Goal: Task Accomplishment & Management: Manage account settings

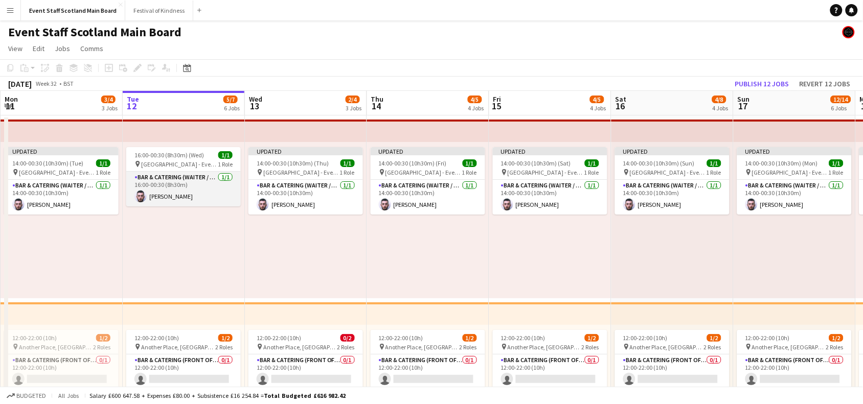
click at [192, 202] on app-card-role "Bar & Catering (Waiter / waitress) [DATE] 16:00-00:30 (8h30m) [PERSON_NAME]" at bounding box center [183, 189] width 115 height 35
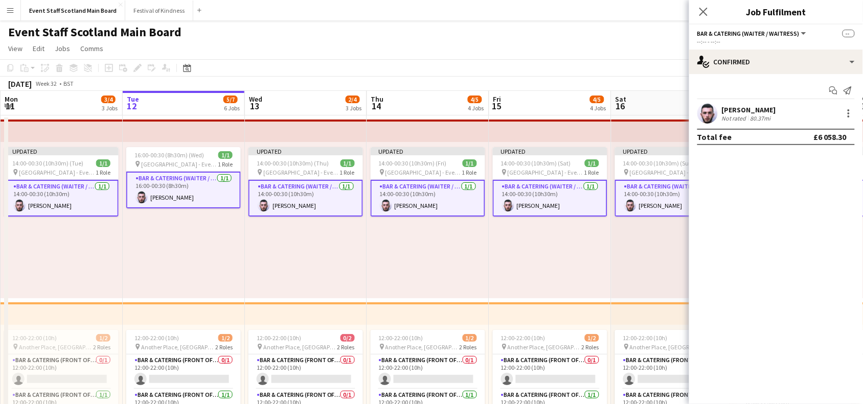
click at [192, 202] on app-card-role "Bar & Catering (Waiter / waitress) [DATE] 16:00-00:30 (8h30m) [PERSON_NAME]" at bounding box center [183, 190] width 115 height 37
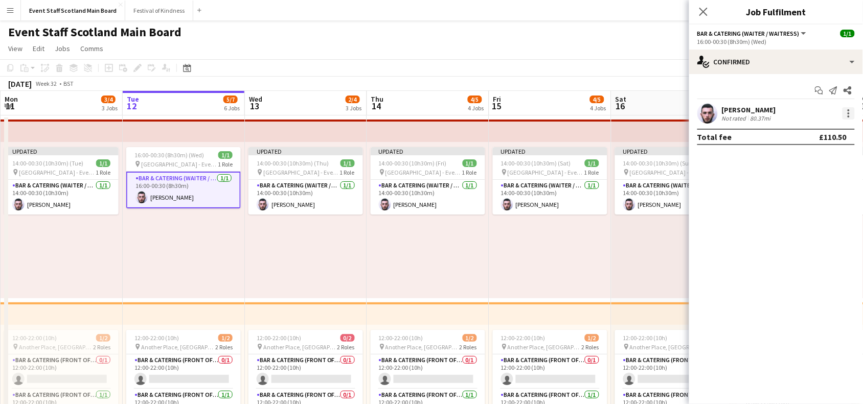
click at [847, 110] on div at bounding box center [848, 113] width 12 height 12
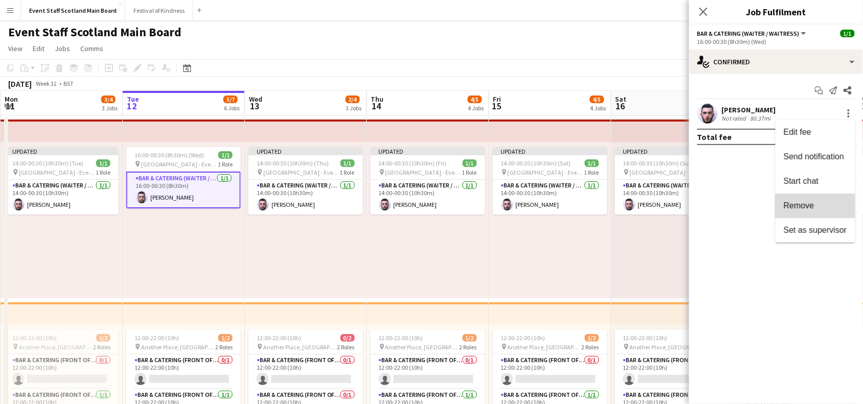
click at [783, 208] on button "Remove" at bounding box center [815, 206] width 80 height 25
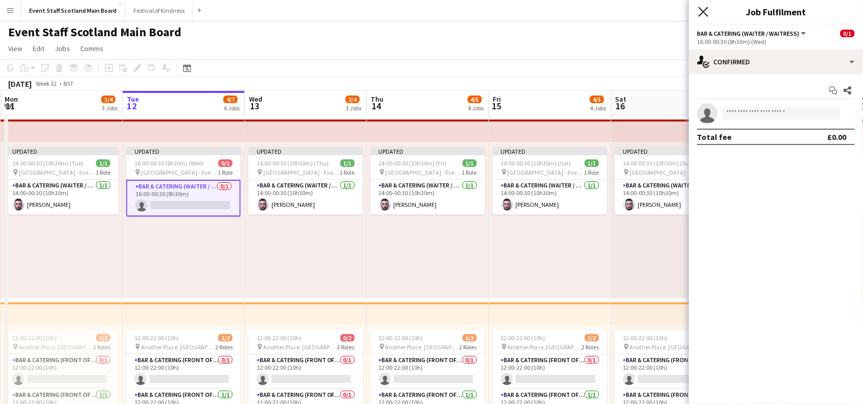
click at [706, 16] on icon "Close pop-in" at bounding box center [703, 12] width 10 height 10
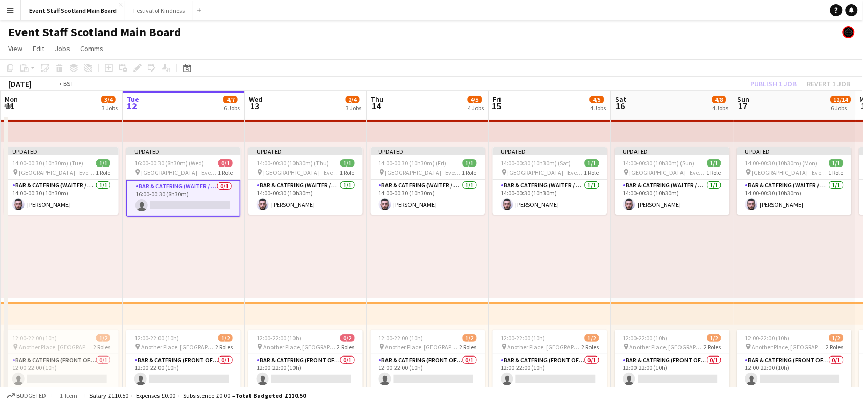
scroll to position [0, 296]
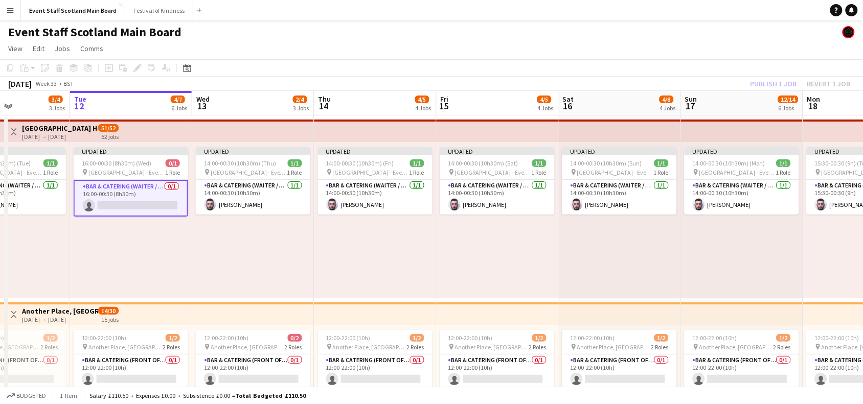
drag, startPoint x: 53, startPoint y: 314, endPoint x: 0, endPoint y: 308, distance: 53.1
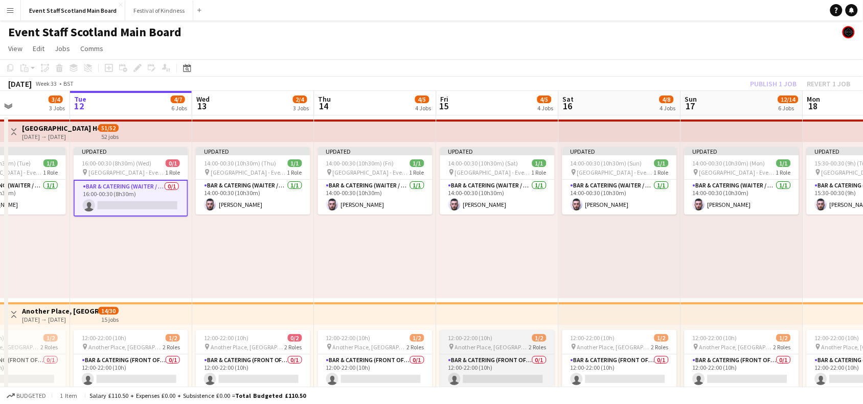
click at [522, 341] on app-job-card "12:00-22:00 (10h) 1/2 pin Another Place, The Machrie Hotel & Links 2 Roles Bar …" at bounding box center [497, 377] width 115 height 94
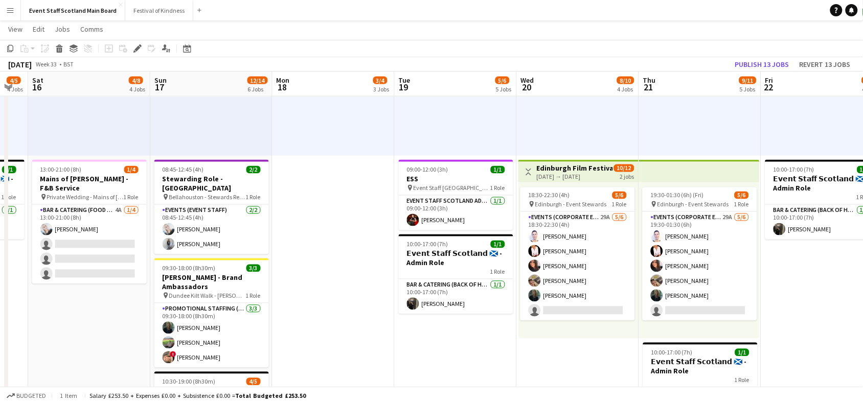
scroll to position [0, 341]
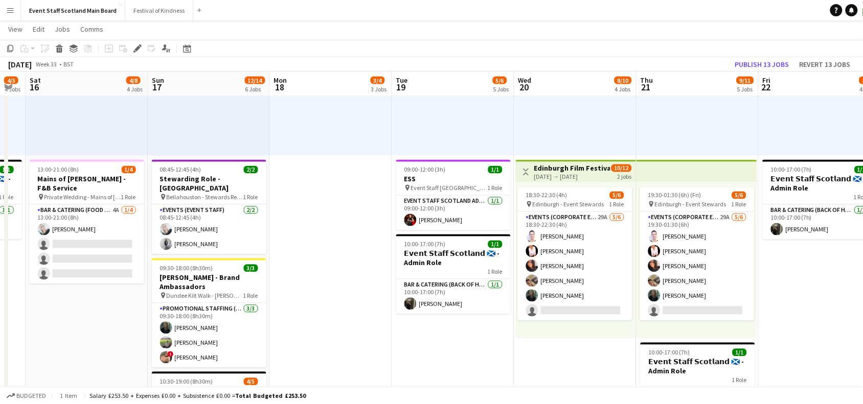
drag, startPoint x: 847, startPoint y: 248, endPoint x: 313, endPoint y: 227, distance: 533.6
click at [313, 227] on app-calendar-viewport "Wed 13 2/4 3 Jobs Thu 14 4/5 4 Jobs Fri 15 4/5 4 Jobs Sat 16 4/8 4 Jobs Sun 17 …" at bounding box center [431, 38] width 863 height 1013
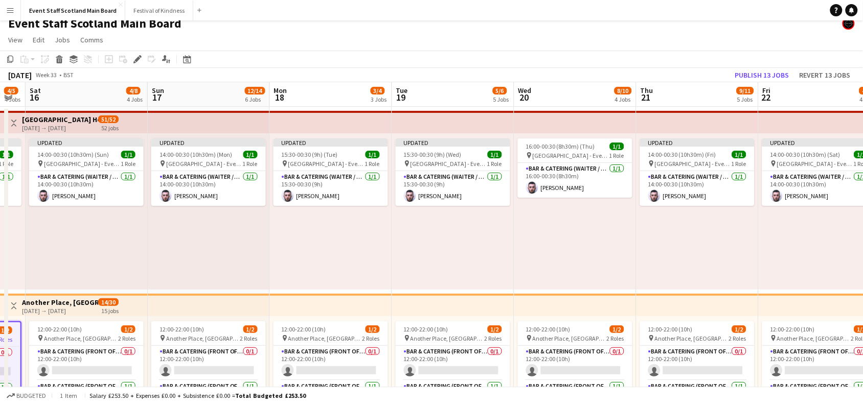
scroll to position [7, 0]
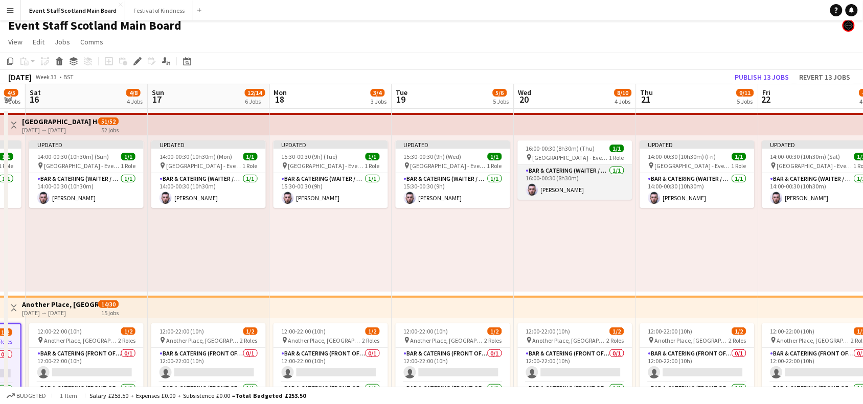
click at [556, 177] on app-card-role "Bar & Catering (Waiter / waitress) [DATE] 16:00-00:30 (8h30m) [PERSON_NAME]" at bounding box center [575, 182] width 115 height 35
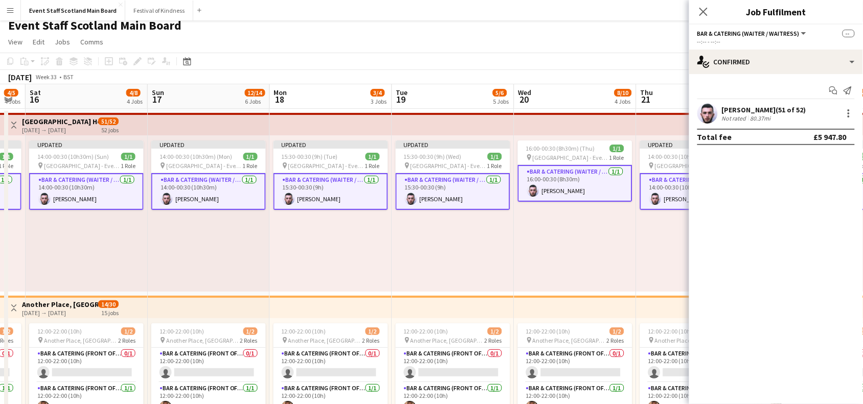
click at [556, 177] on app-card-role "Bar & Catering (Waiter / waitress) [DATE] 16:00-00:30 (8h30m) [PERSON_NAME]" at bounding box center [575, 183] width 115 height 37
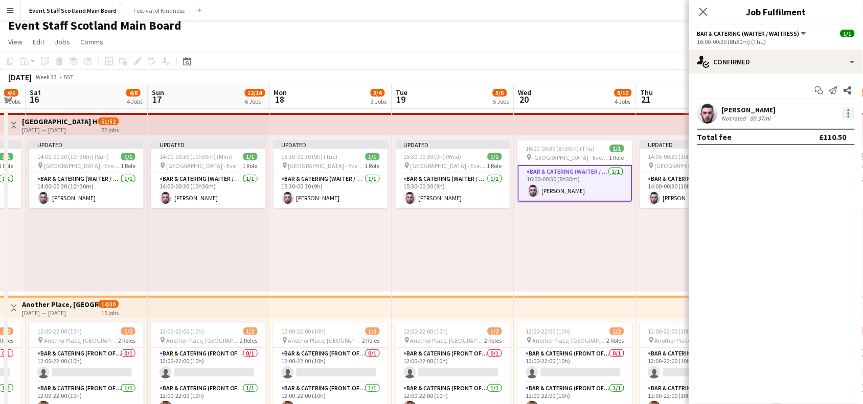
click at [852, 118] on div at bounding box center [848, 113] width 12 height 12
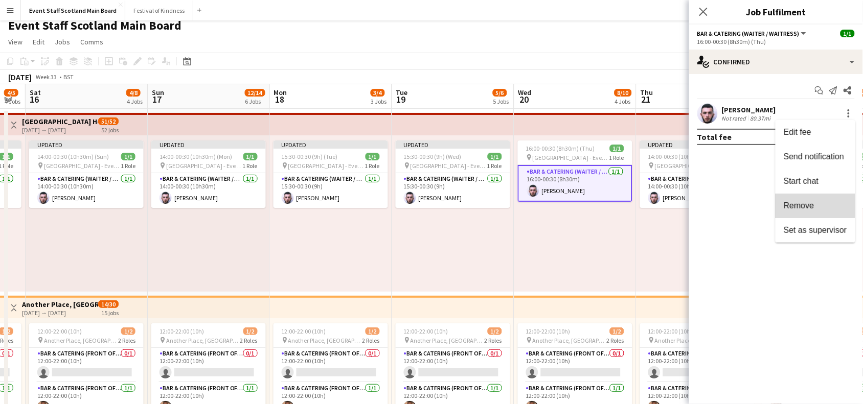
click at [793, 201] on span "Remove" at bounding box center [799, 205] width 31 height 9
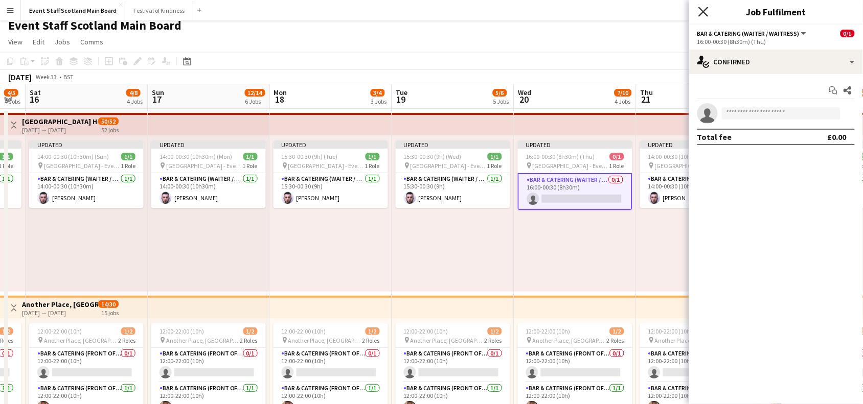
click at [707, 16] on icon at bounding box center [703, 12] width 10 height 10
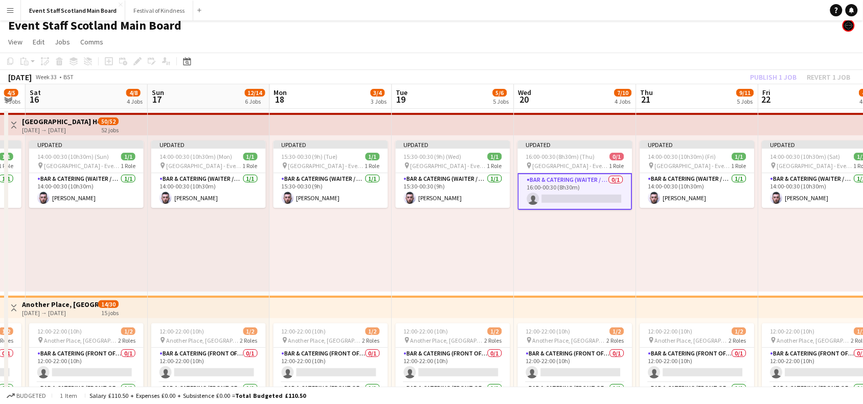
click at [782, 75] on div "Publish 1 job Revert 1 job" at bounding box center [800, 77] width 125 height 13
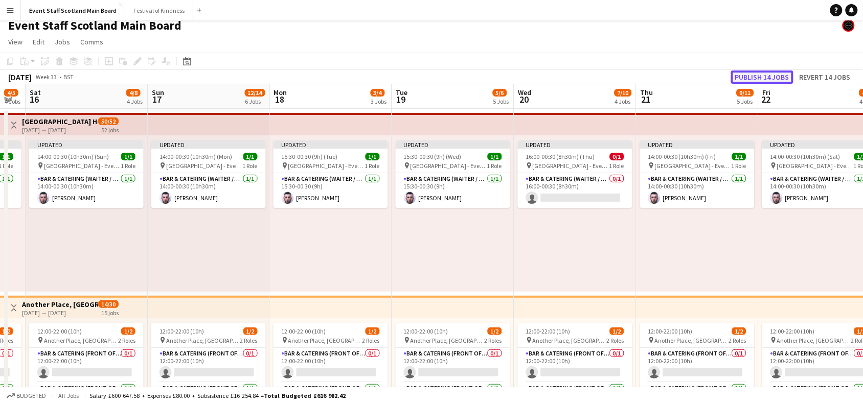
click at [782, 75] on button "Publish 14 jobs" at bounding box center [762, 77] width 62 height 13
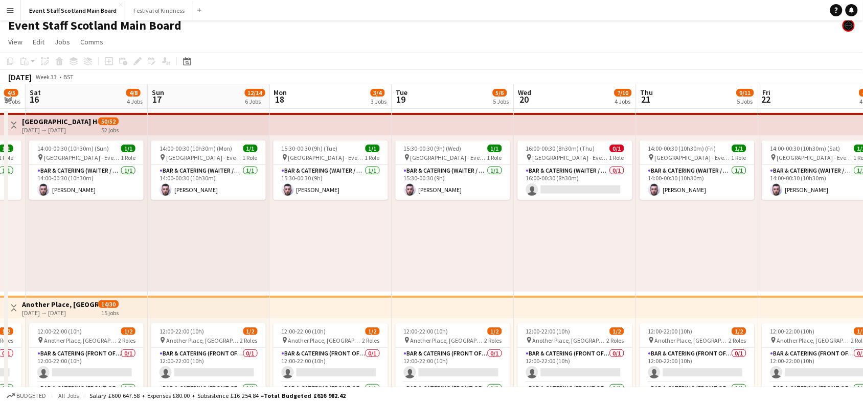
click at [19, 124] on button "Toggle View" at bounding box center [14, 125] width 12 height 12
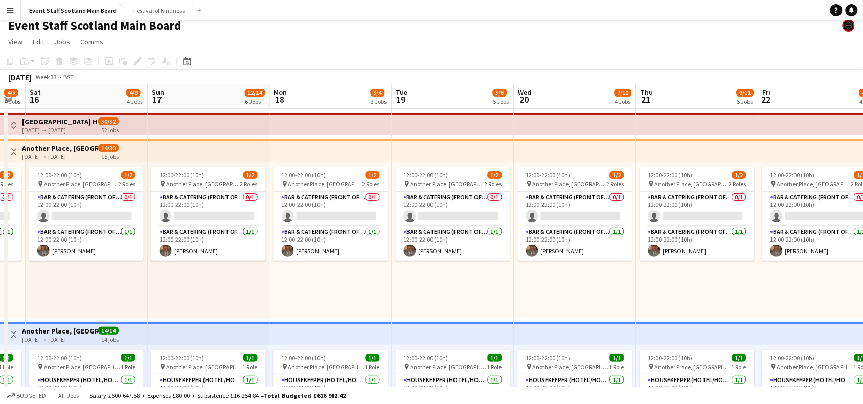
click at [11, 148] on app-icon "Toggle View" at bounding box center [13, 151] width 7 height 7
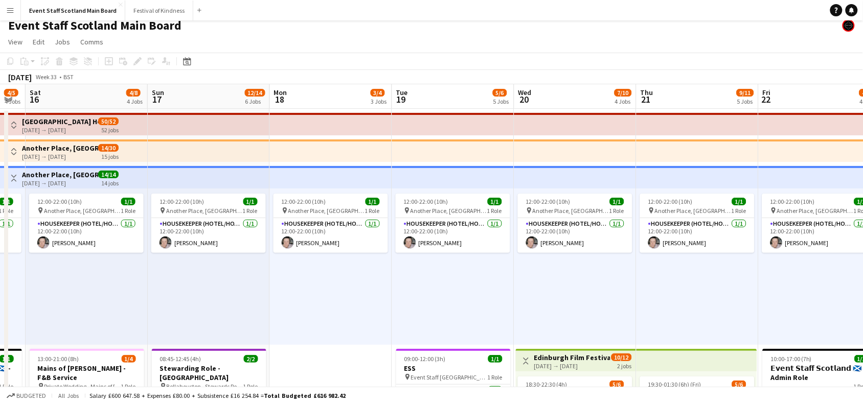
click at [16, 180] on app-icon "Toggle View" at bounding box center [13, 178] width 7 height 7
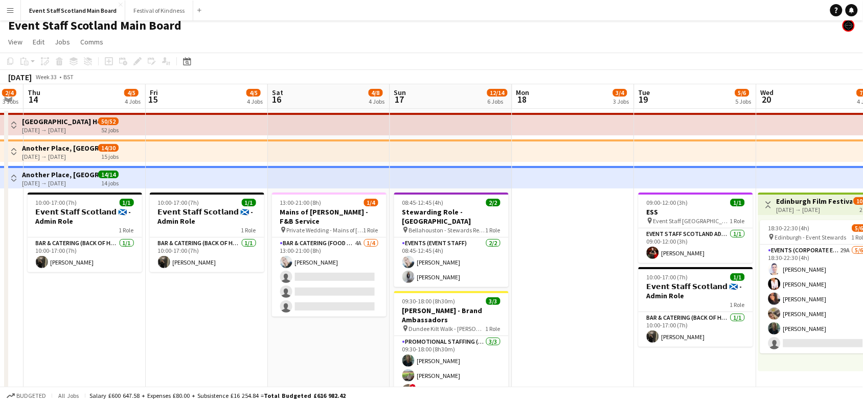
scroll to position [0, 233]
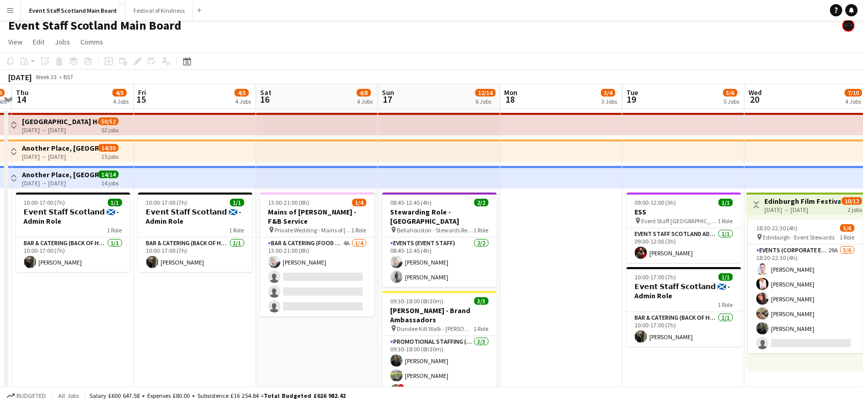
drag, startPoint x: 39, startPoint y: 371, endPoint x: 346, endPoint y: 435, distance: 313.8
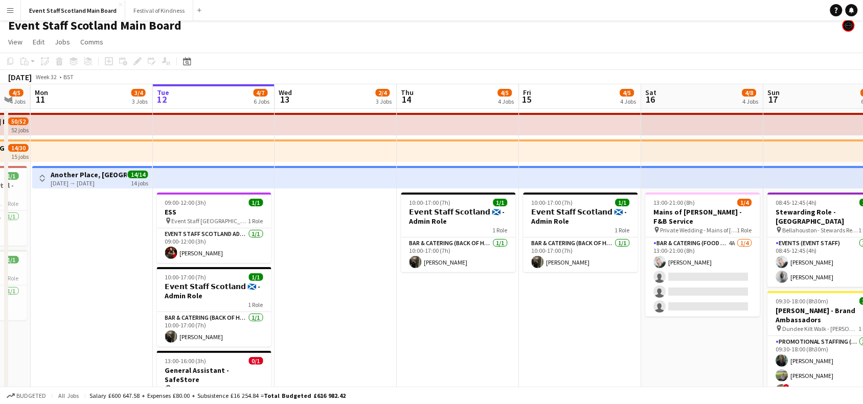
scroll to position [0, 303]
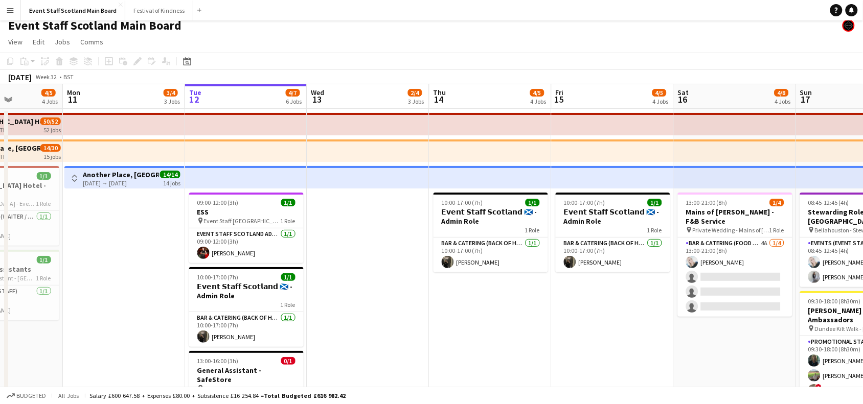
drag, startPoint x: 29, startPoint y: 322, endPoint x: 569, endPoint y: 313, distance: 540.4
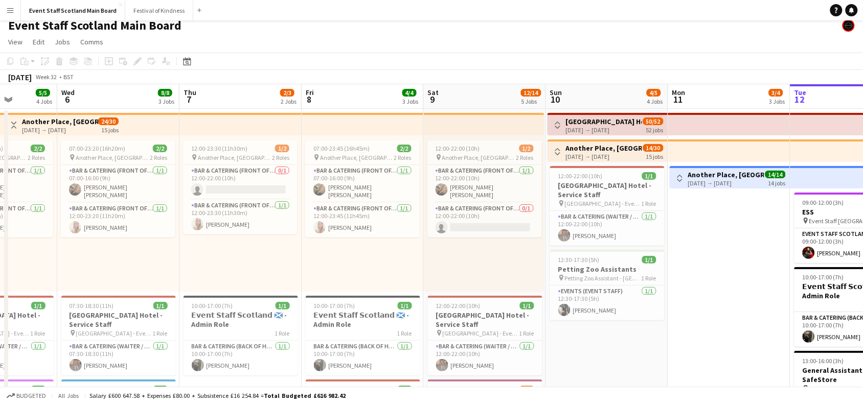
scroll to position [0, 287]
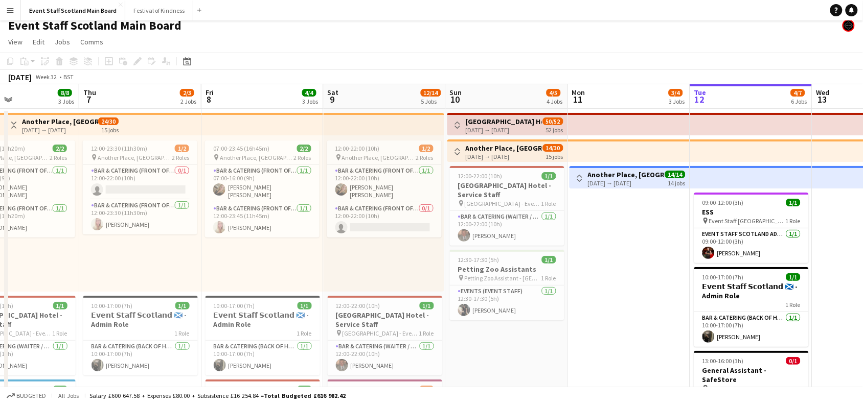
drag, startPoint x: 235, startPoint y: 282, endPoint x: 872, endPoint y: 258, distance: 637.4
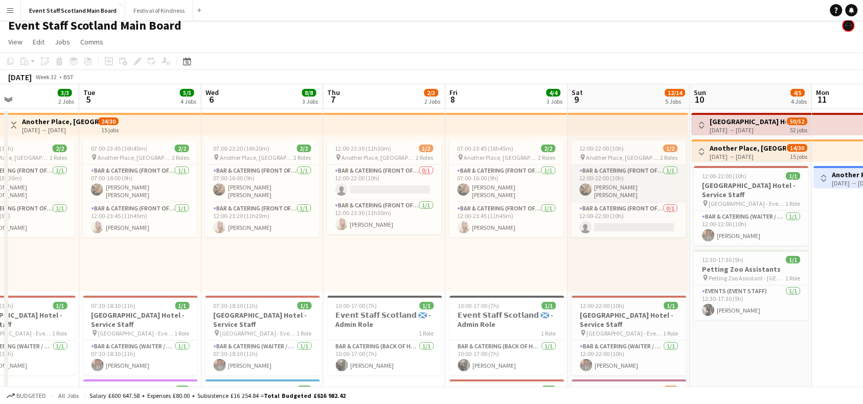
click at [639, 174] on app-card-role "Bar & Catering (Front of House) [DATE] 12:00-22:00 (10h) [PERSON_NAME] [PERSON_…" at bounding box center [629, 184] width 115 height 38
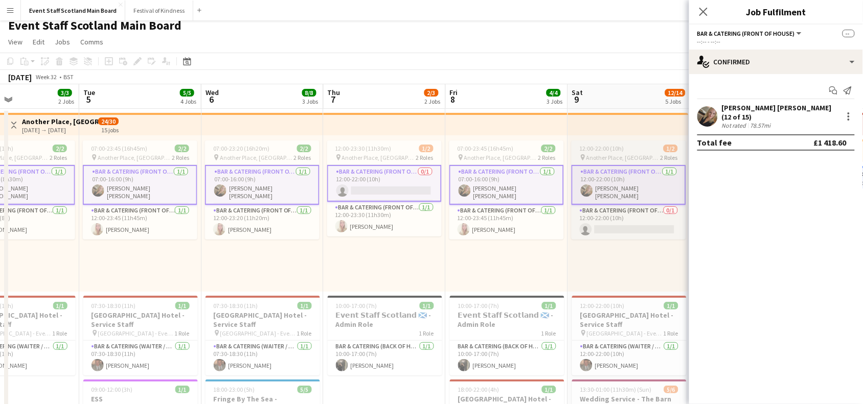
click at [639, 154] on span "Another Place, [GEOGRAPHIC_DATA] & Links" at bounding box center [623, 158] width 74 height 8
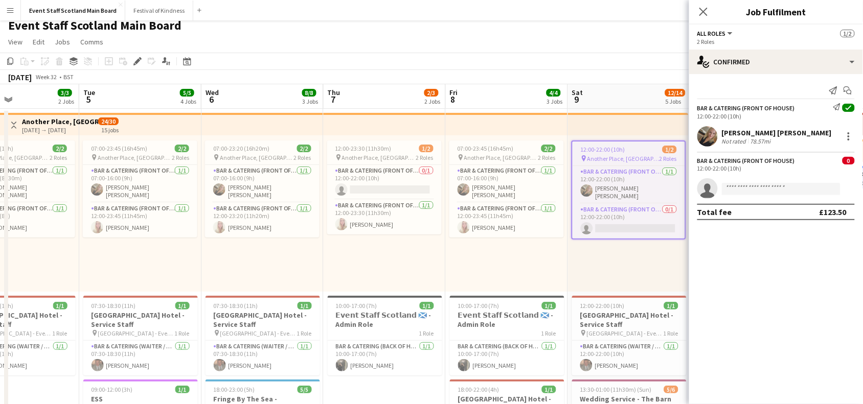
click at [639, 154] on div "pin Another Place, The Machrie Hotel & Links 2 Roles" at bounding box center [629, 158] width 112 height 8
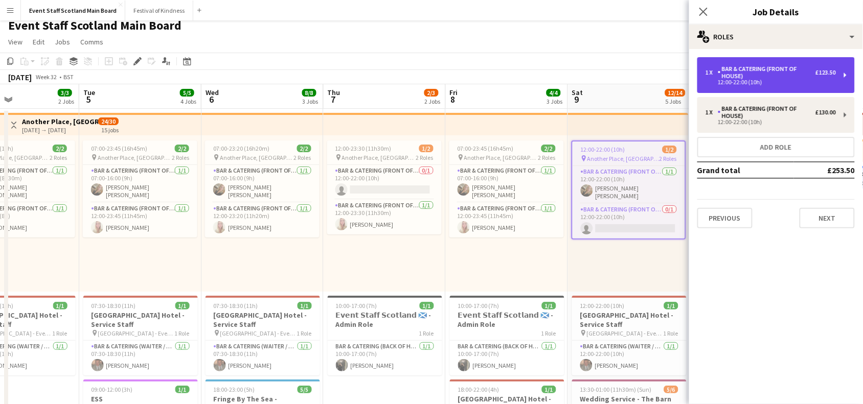
click at [801, 67] on div "Bar & Catering (Front of House)" at bounding box center [767, 72] width 98 height 14
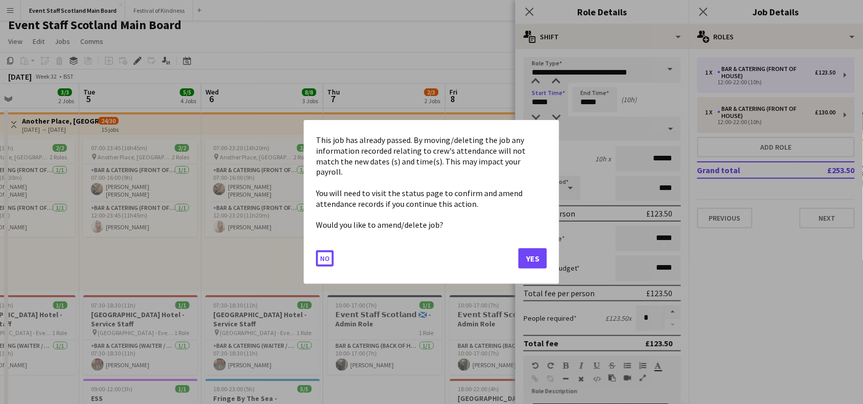
scroll to position [0, 0]
click at [536, 256] on button "Yes" at bounding box center [532, 258] width 29 height 20
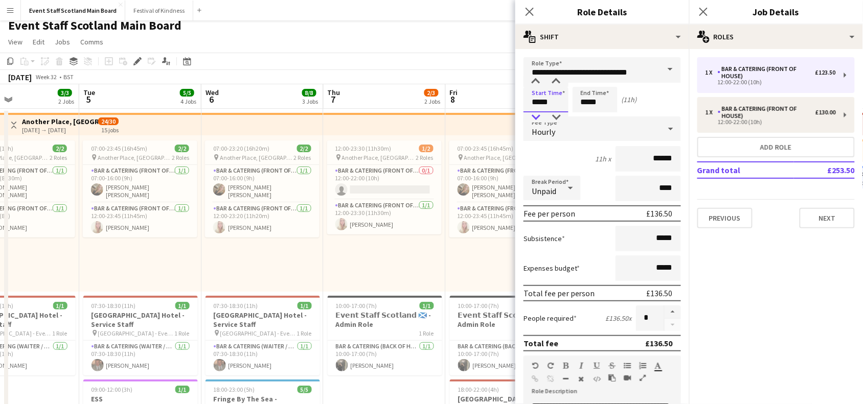
click at [533, 114] on div at bounding box center [536, 117] width 20 height 10
type input "*****"
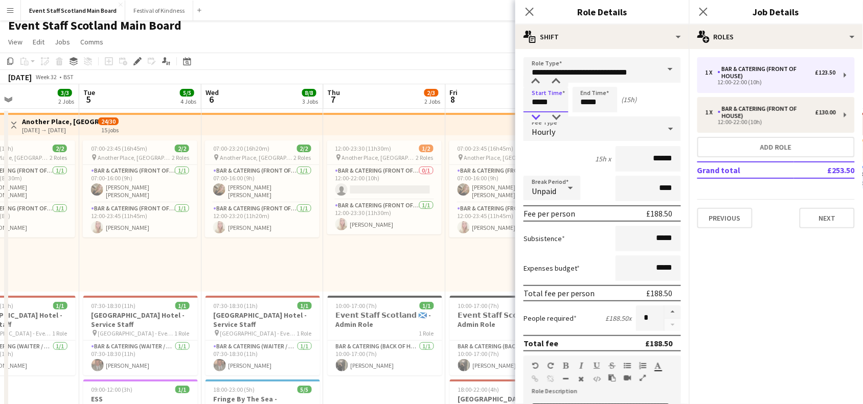
click at [533, 114] on div at bounding box center [536, 117] width 20 height 10
click at [586, 101] on input "*****" at bounding box center [595, 100] width 45 height 26
click at [588, 114] on div at bounding box center [585, 117] width 20 height 10
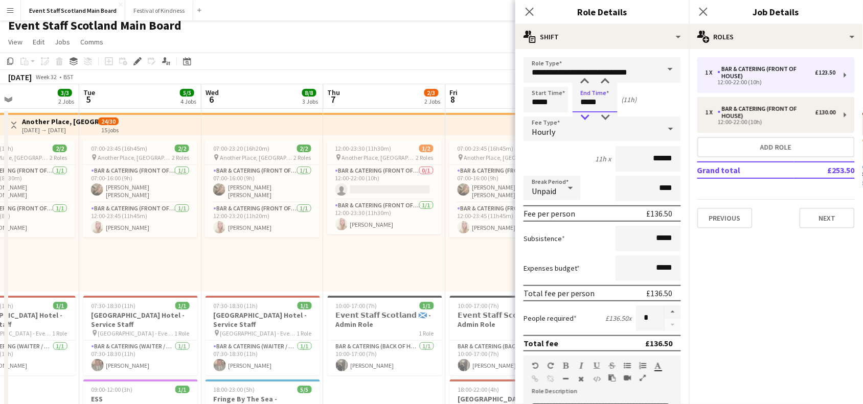
click at [588, 114] on div at bounding box center [585, 117] width 20 height 10
type input "*****"
click at [588, 114] on div at bounding box center [585, 117] width 20 height 10
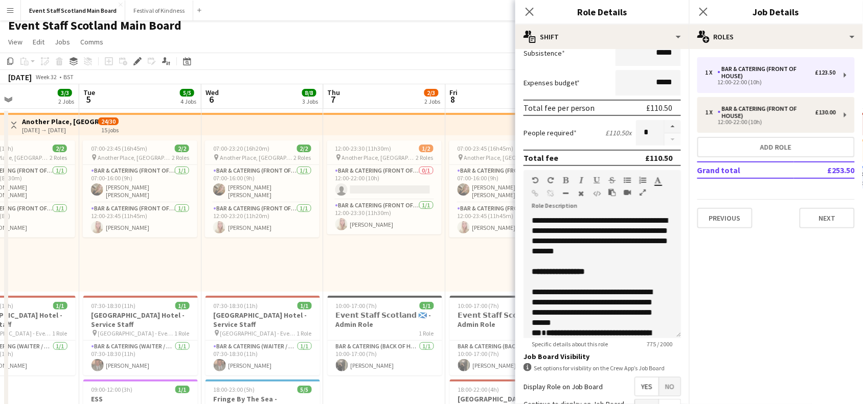
scroll to position [294, 0]
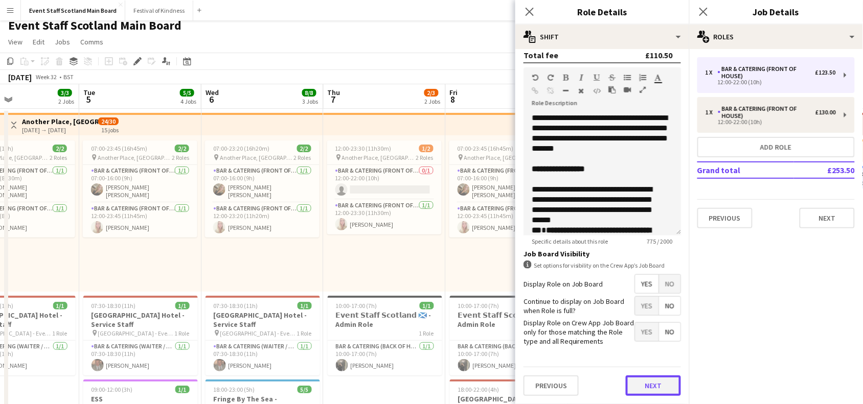
click at [641, 387] on button "Next" at bounding box center [653, 386] width 55 height 20
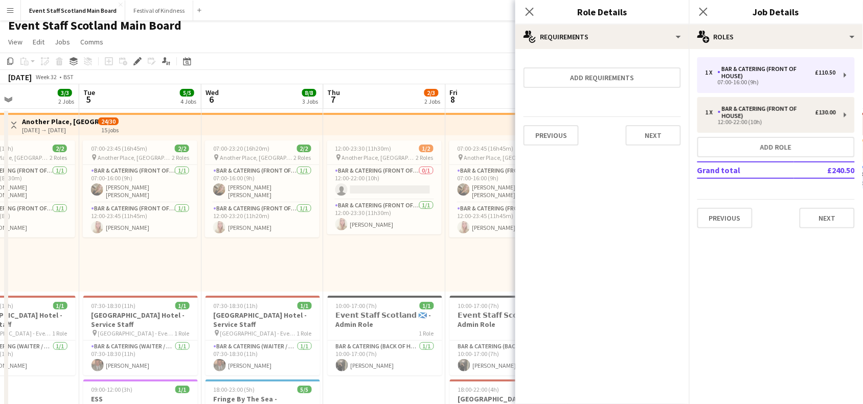
scroll to position [0, 0]
click at [646, 132] on button "Next" at bounding box center [653, 135] width 55 height 20
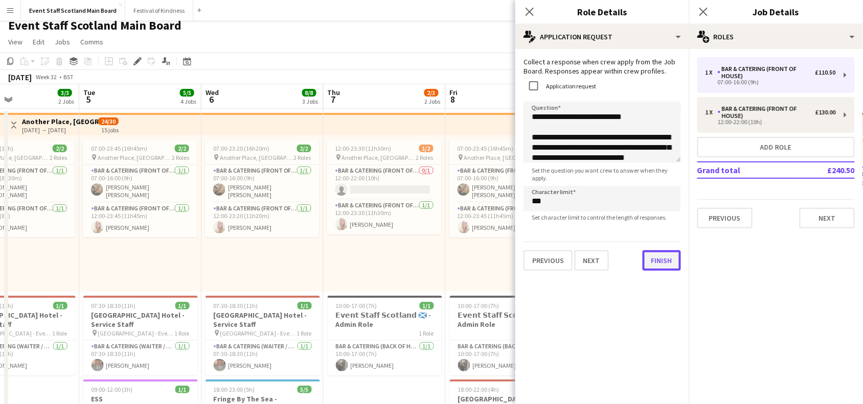
click at [656, 274] on div "**********" at bounding box center [602, 164] width 174 height 230
click at [671, 257] on button "Finish" at bounding box center [662, 260] width 38 height 20
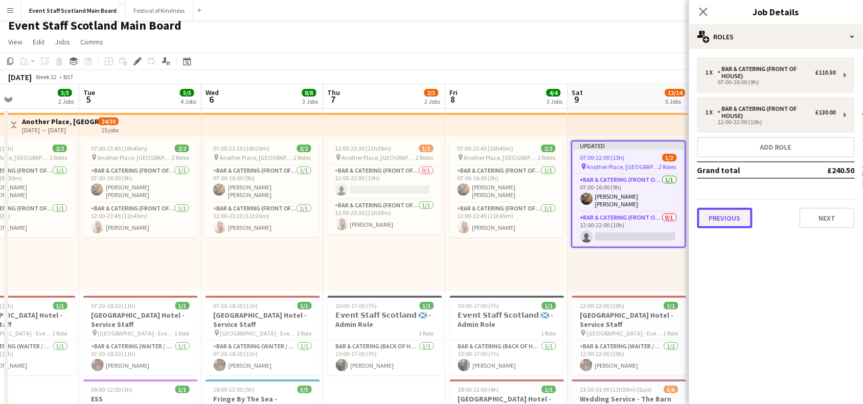
click at [725, 213] on button "Previous" at bounding box center [724, 218] width 55 height 20
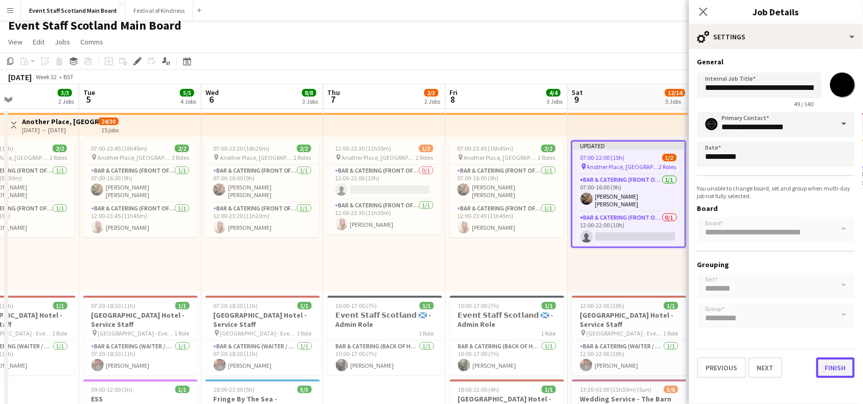
click at [844, 358] on button "Finish" at bounding box center [835, 368] width 38 height 20
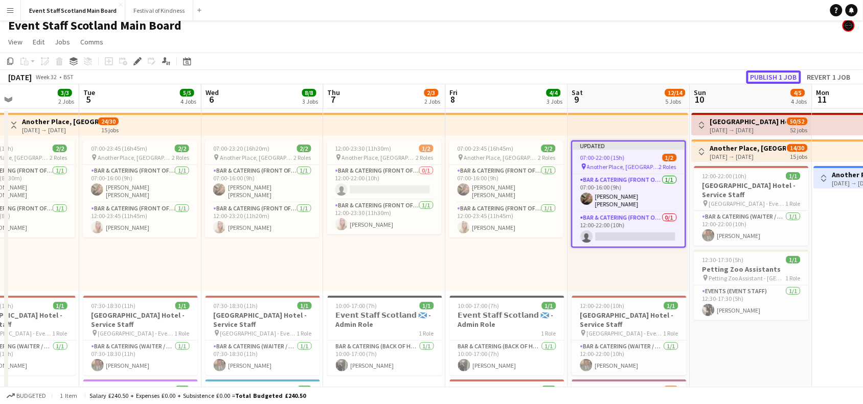
click at [783, 72] on button "Publish 1 job" at bounding box center [773, 77] width 55 height 13
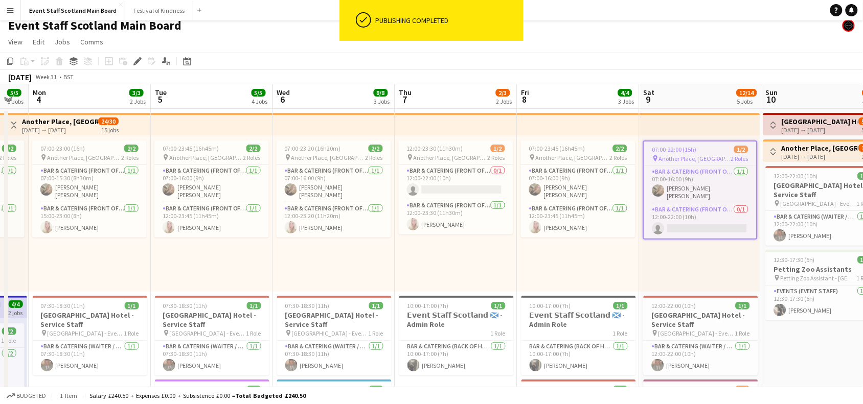
scroll to position [0, 341]
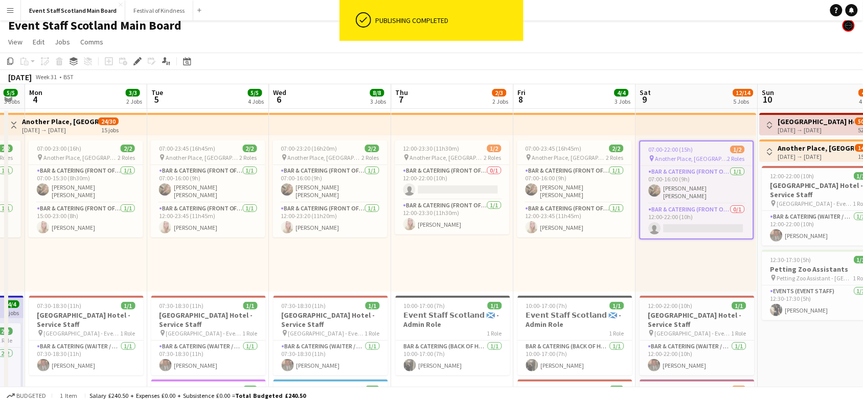
drag, startPoint x: 437, startPoint y: 292, endPoint x: 505, endPoint y: 277, distance: 69.8
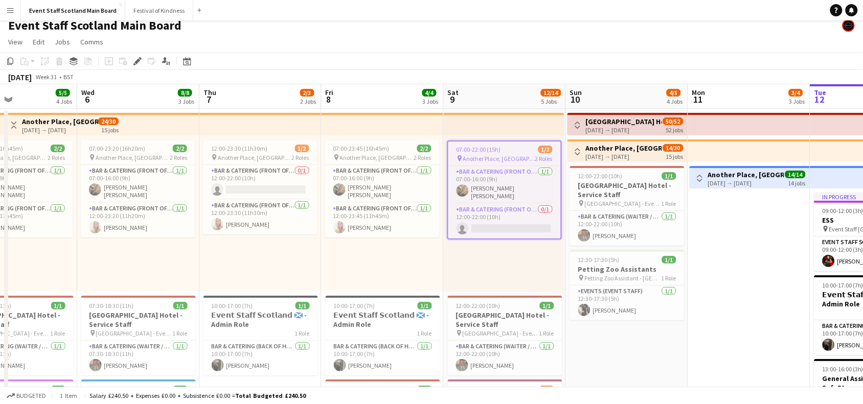
drag, startPoint x: 811, startPoint y: 338, endPoint x: 621, endPoint y: 349, distance: 190.4
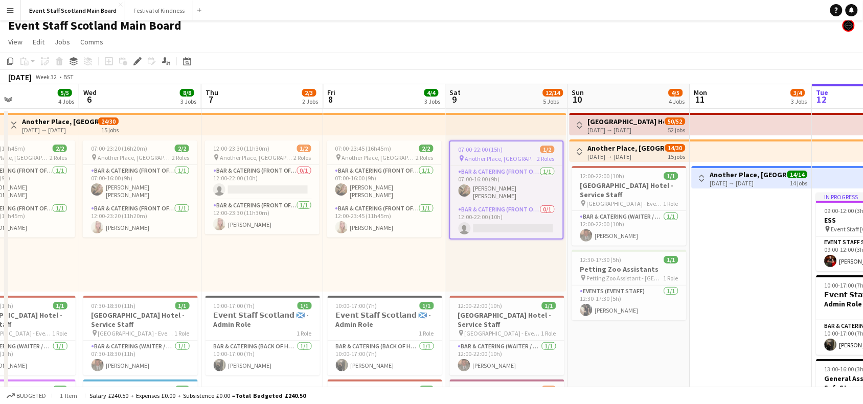
click at [11, 124] on app-icon "Toggle View" at bounding box center [13, 125] width 7 height 7
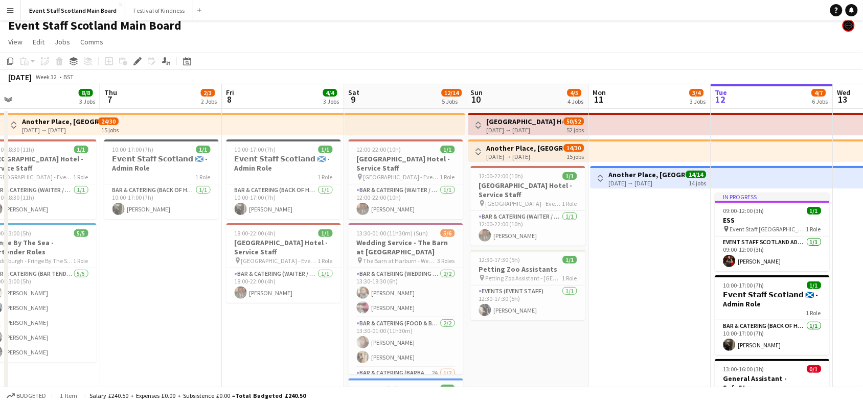
scroll to position [0, 404]
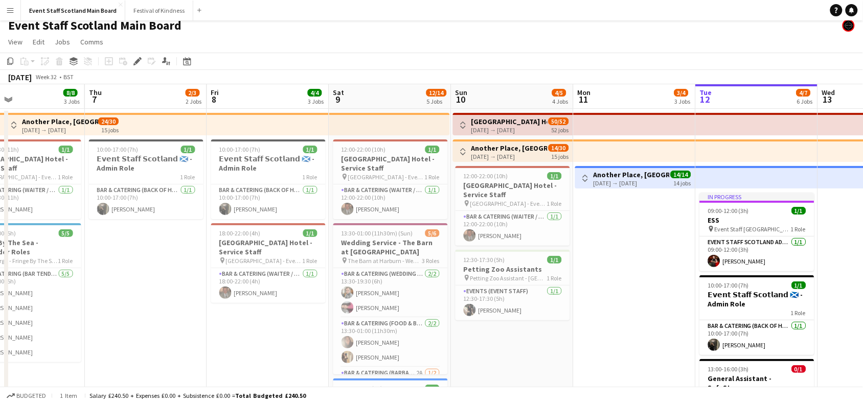
drag, startPoint x: 262, startPoint y: 307, endPoint x: 146, endPoint y: 303, distance: 116.1
click at [146, 303] on app-calendar-viewport "Sun 3 5/5 3 Jobs Mon 4 3/3 2 Jobs Tue 5 5/5 4 Jobs Wed 6 8/8 3 Jobs Thu 7 2/3 2…" at bounding box center [431, 377] width 863 height 586
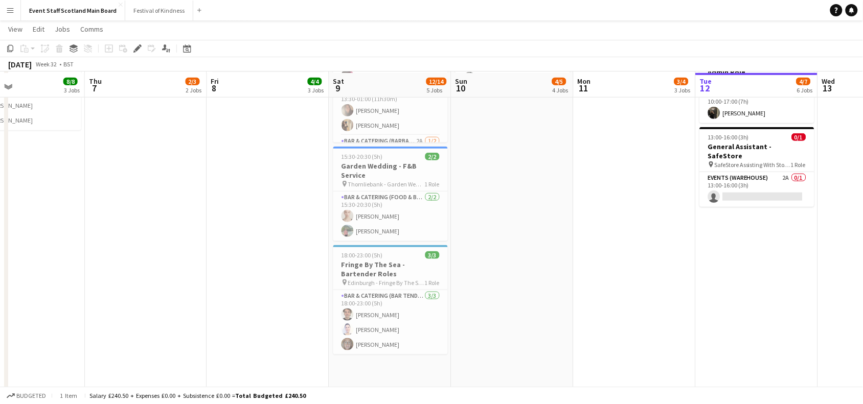
scroll to position [239, 0]
click at [386, 308] on app-card-role "Bar & Catering (Bar Tender) [DATE] 18:00-23:00 (5h) [PERSON_NAME] [PERSON_NAME]" at bounding box center [390, 321] width 115 height 64
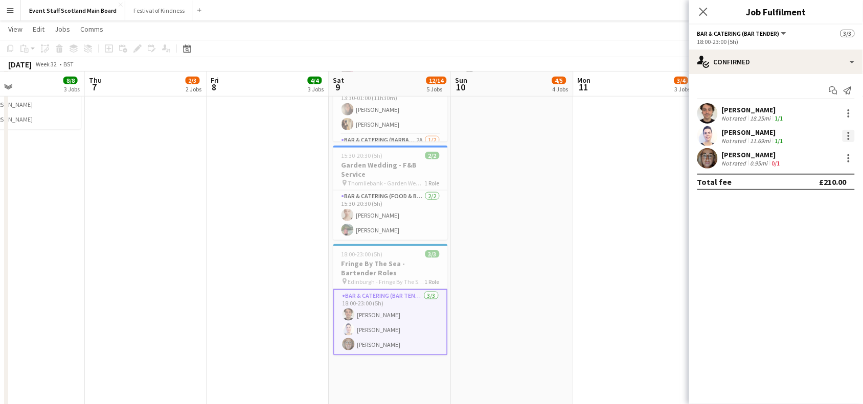
click at [852, 134] on div at bounding box center [848, 136] width 12 height 12
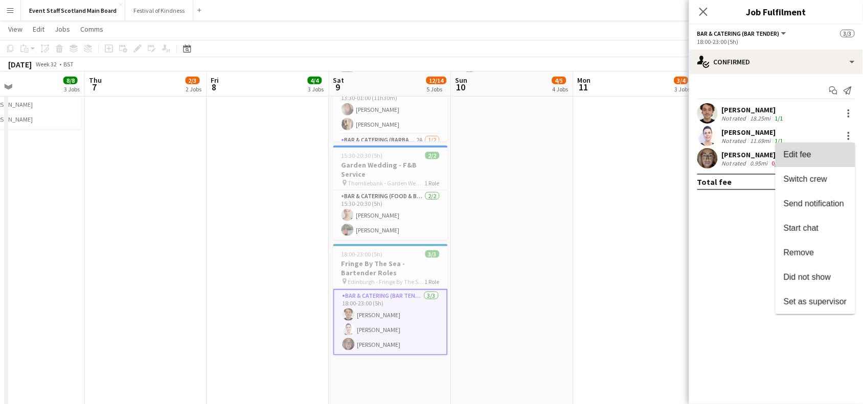
click at [818, 152] on span "Edit fee" at bounding box center [815, 154] width 63 height 9
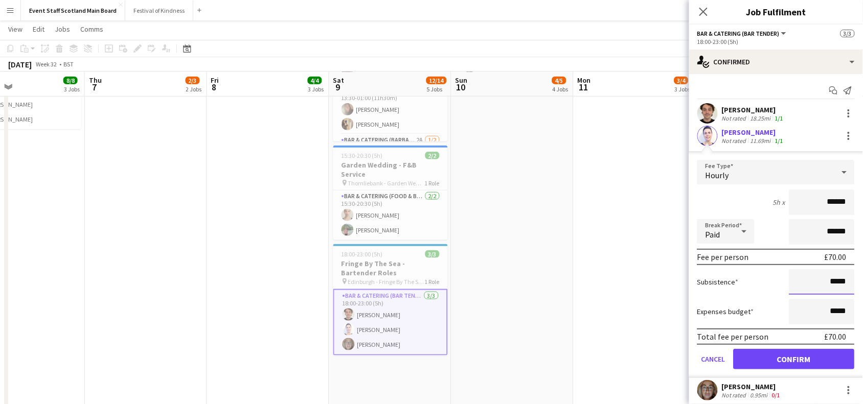
drag, startPoint x: 821, startPoint y: 279, endPoint x: 855, endPoint y: 280, distance: 33.3
click at [855, 280] on mat-expansion-panel "check Confirmed Start chat Send notification [PERSON_NAME] Not rated 18.25mi 1/…" at bounding box center [776, 239] width 174 height 330
type input "*****"
click at [819, 360] on button "Confirm" at bounding box center [794, 359] width 121 height 20
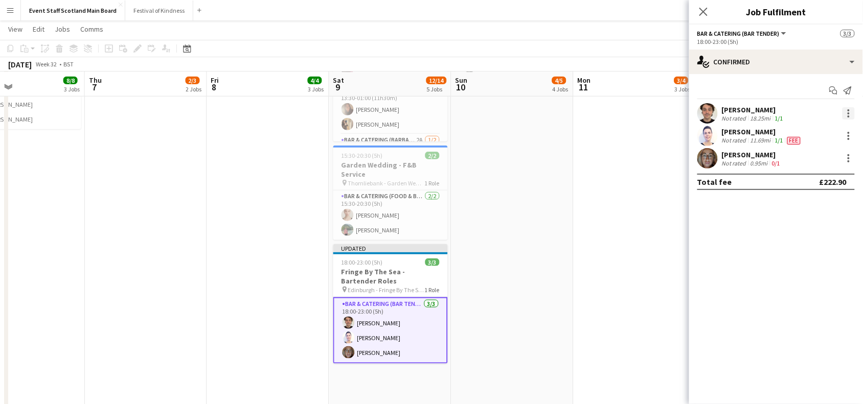
click at [852, 115] on div at bounding box center [848, 113] width 12 height 12
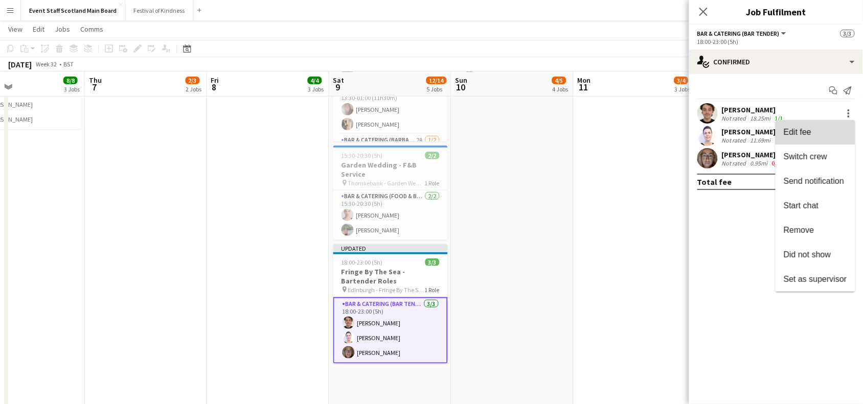
click at [801, 125] on button "Edit fee" at bounding box center [815, 132] width 80 height 25
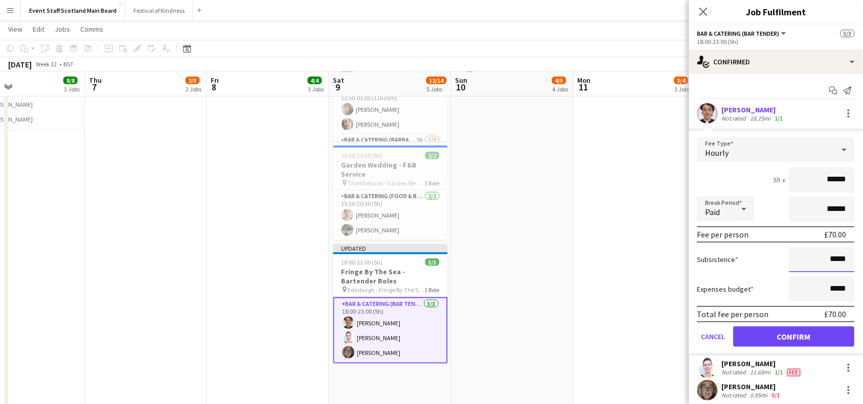
drag, startPoint x: 824, startPoint y: 259, endPoint x: 867, endPoint y: 258, distance: 43.5
click at [863, 258] on html "Menu Boards Boards Boards All jobs Status Workforce Workforce My Workforce Recr…" at bounding box center [431, 107] width 863 height 693
type input "*****"
click at [808, 338] on button "Confirm" at bounding box center [794, 337] width 121 height 20
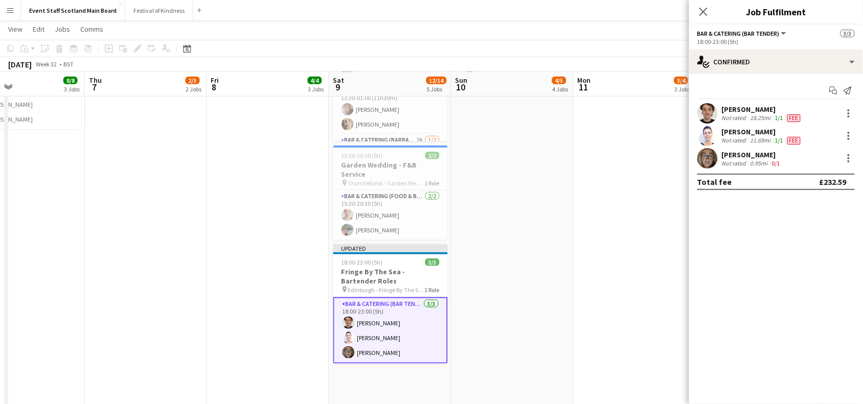
click at [597, 168] on app-date-cell "Toggle View Another Place, [GEOGRAPHIC_DATA] - Front of House [DATE] → [DATE] 1…" at bounding box center [635, 156] width 122 height 561
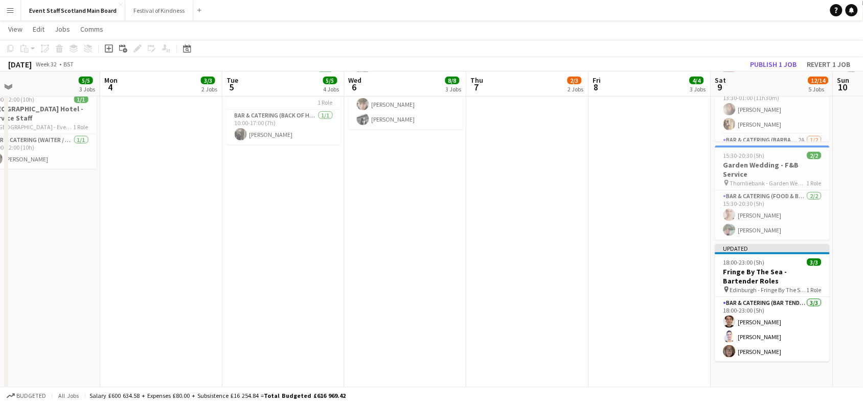
scroll to position [0, 240]
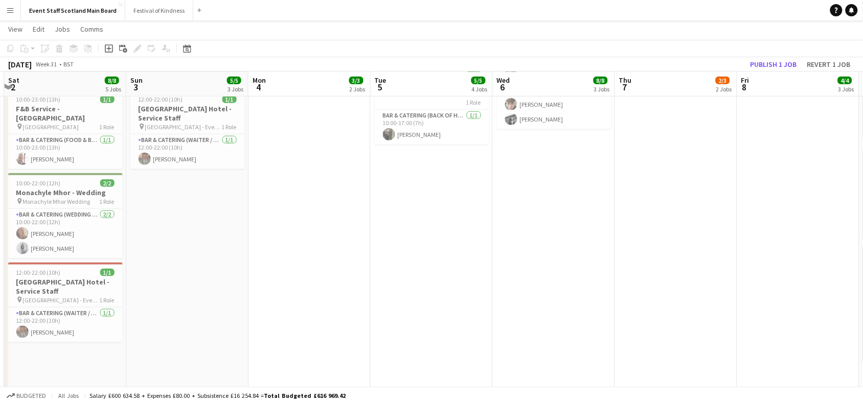
drag, startPoint x: 139, startPoint y: 245, endPoint x: 669, endPoint y: 266, distance: 530.5
click at [669, 266] on app-calendar-viewport "Thu 31 2/4 3 Jobs Fri 1 4/5 4 Jobs Sat 2 8/8 5 Jobs Sun 3 5/5 3 Jobs Mon 4 3/3 …" at bounding box center [431, 119] width 863 height 636
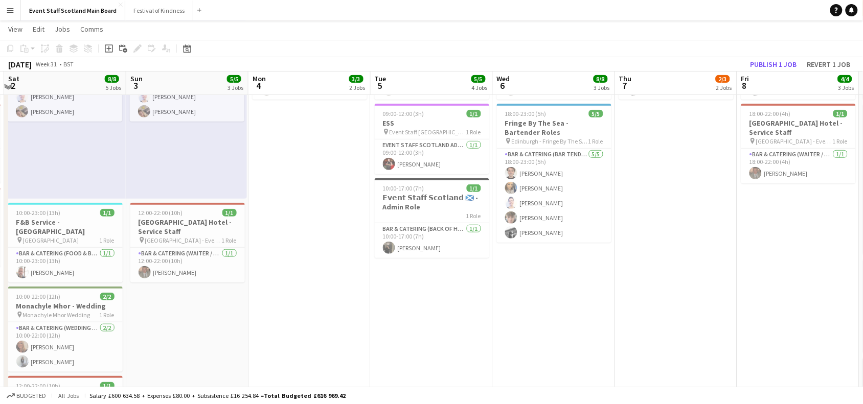
scroll to position [124, 0]
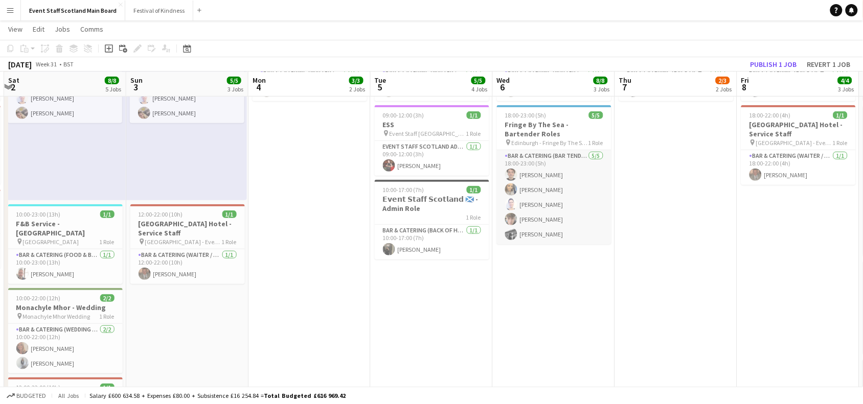
click at [567, 163] on app-card-role "Bar & Catering (Bar Tender) [DATE] 18:00-23:00 (5h) [PERSON_NAME] [PERSON_NAME]…" at bounding box center [554, 197] width 115 height 94
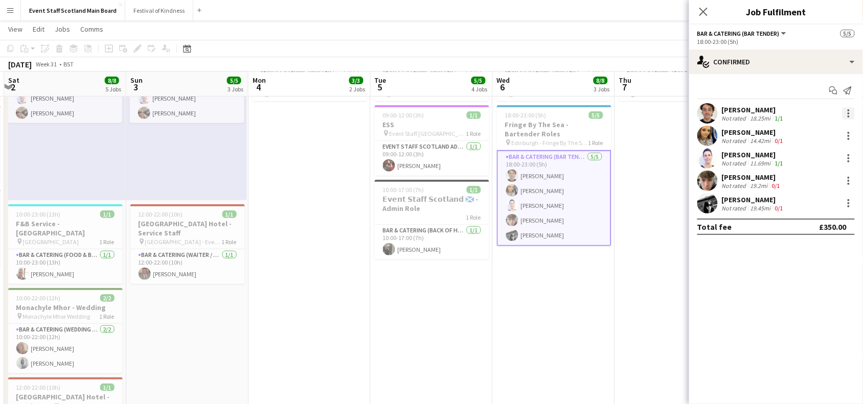
click at [848, 111] on div at bounding box center [849, 110] width 2 height 2
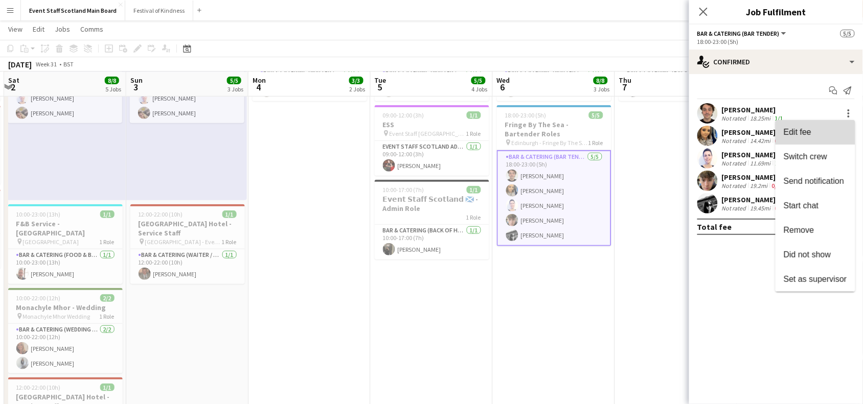
click at [820, 133] on span "Edit fee" at bounding box center [815, 132] width 63 height 9
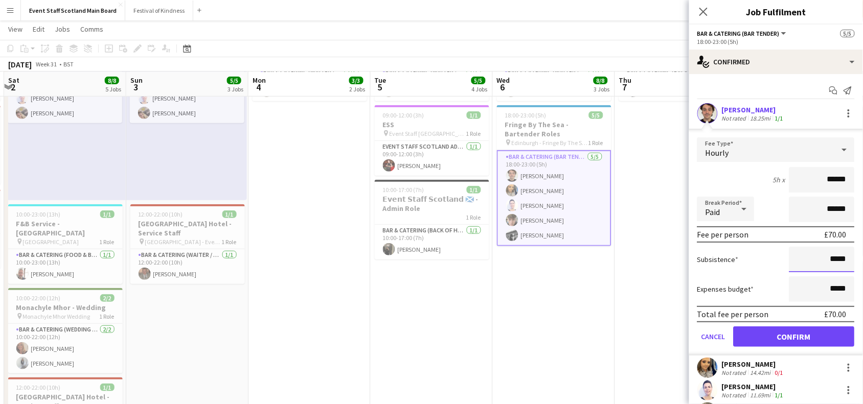
drag, startPoint x: 824, startPoint y: 260, endPoint x: 847, endPoint y: 261, distance: 23.1
click at [847, 261] on form "Fee Type Hourly 5h x ****** Break Period Paid ****** Fee per person £70.00 Subs…" at bounding box center [776, 247] width 174 height 218
type input "*****"
click at [813, 335] on button "Confirm" at bounding box center [794, 337] width 121 height 20
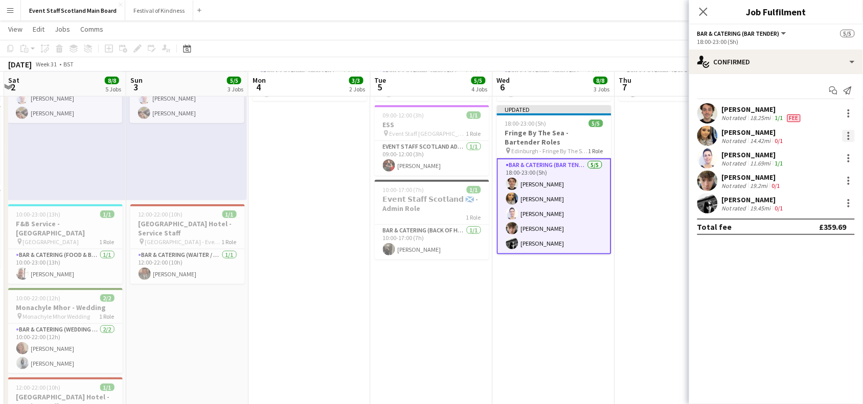
click at [852, 131] on div at bounding box center [848, 136] width 12 height 12
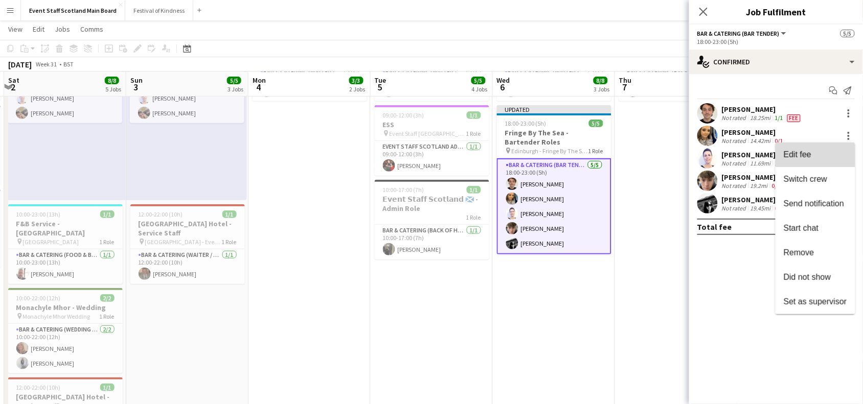
click at [824, 162] on button "Edit fee" at bounding box center [815, 155] width 80 height 25
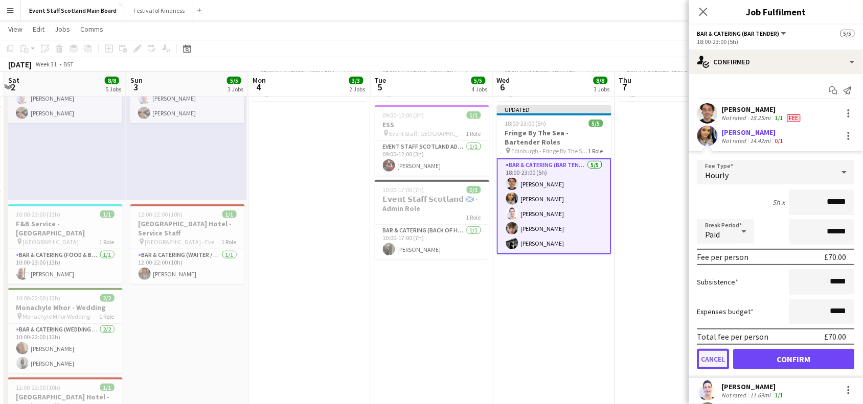
click at [712, 351] on button "Cancel" at bounding box center [713, 359] width 32 height 20
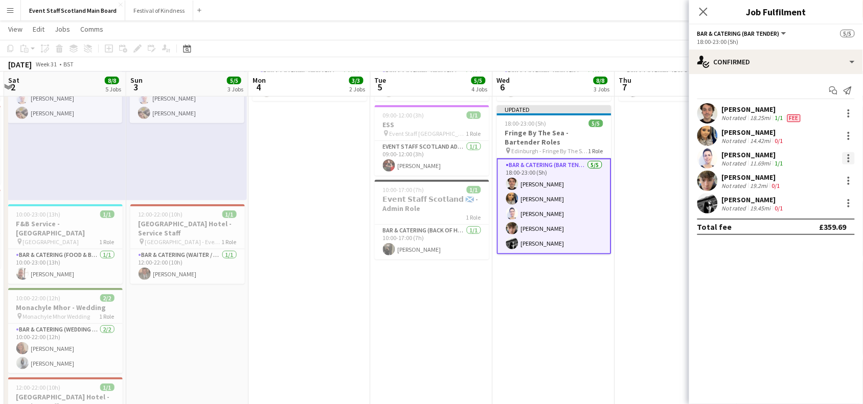
click at [852, 155] on div at bounding box center [848, 158] width 12 height 12
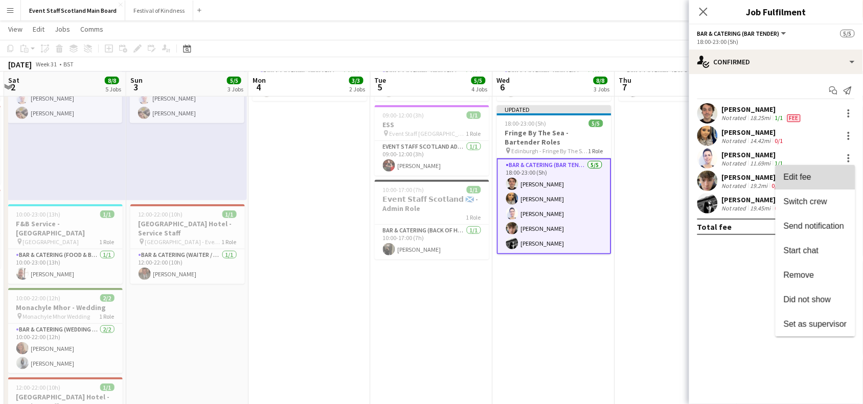
click at [823, 179] on span "Edit fee" at bounding box center [815, 177] width 63 height 9
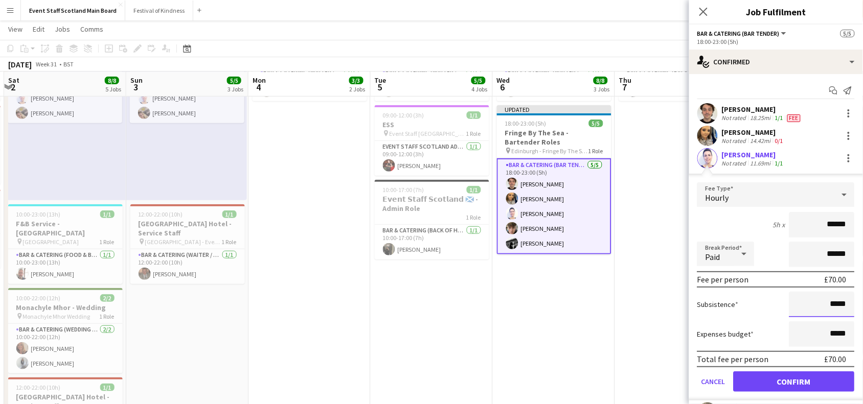
drag, startPoint x: 822, startPoint y: 303, endPoint x: 872, endPoint y: 303, distance: 50.1
click at [863, 303] on html "Menu Boards Boards Boards All jobs Status Workforce Workforce My Workforce Recr…" at bounding box center [431, 222] width 863 height 693
type input "*****"
click at [816, 381] on button "Confirm" at bounding box center [794, 382] width 121 height 20
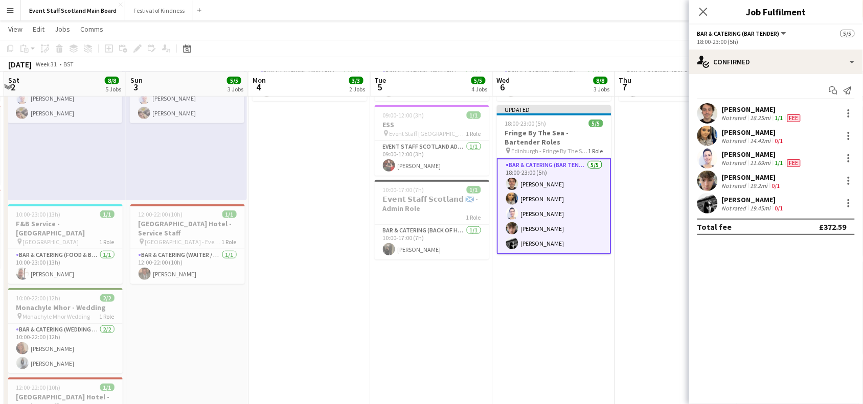
click at [791, 182] on div "[PERSON_NAME] Not rated 19.2mi 0/1" at bounding box center [776, 181] width 174 height 20
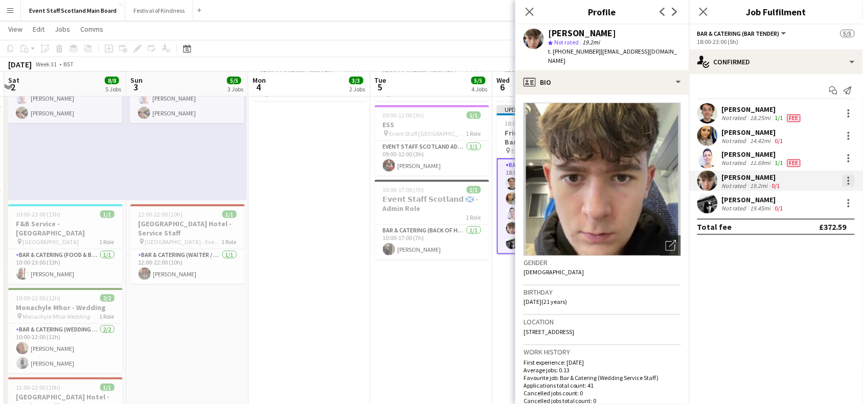
click at [855, 181] on div at bounding box center [848, 181] width 12 height 12
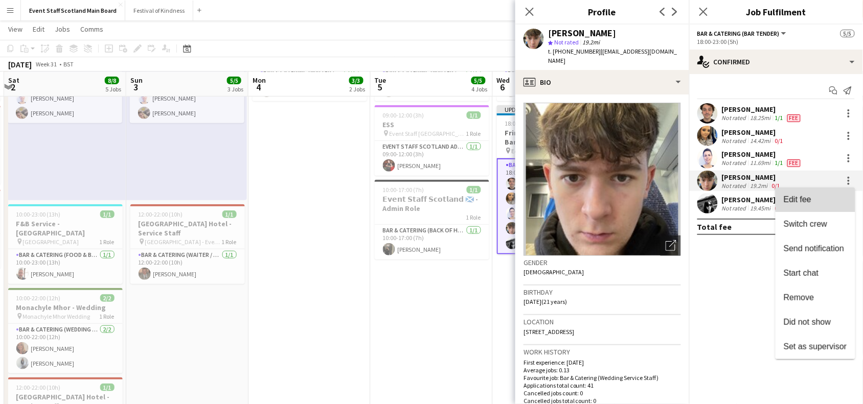
click at [829, 192] on button "Edit fee" at bounding box center [815, 200] width 80 height 25
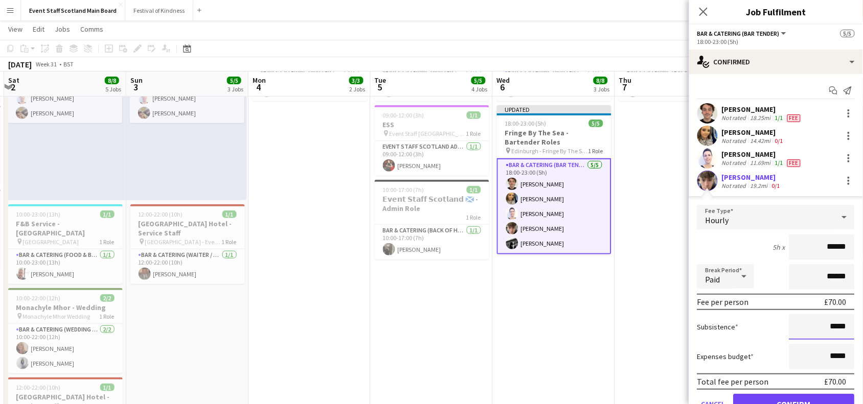
drag, startPoint x: 824, startPoint y: 325, endPoint x: 859, endPoint y: 328, distance: 35.9
click at [859, 328] on mat-expansion-panel "check Confirmed Start chat Send notification [PERSON_NAME] Not rated 18.25mi 1/…" at bounding box center [776, 239] width 174 height 330
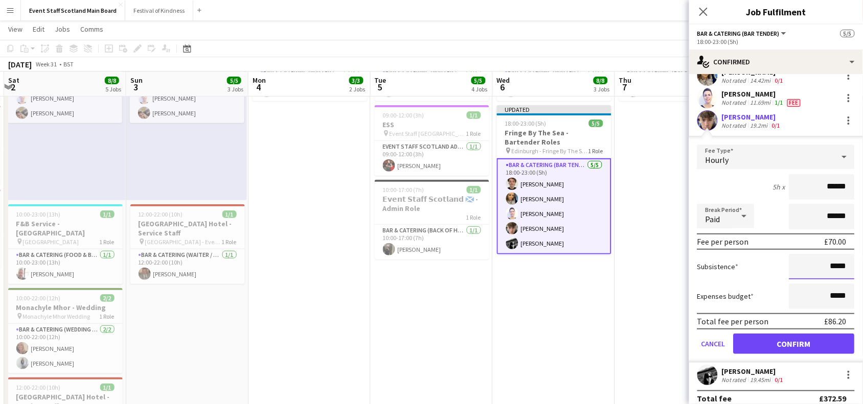
scroll to position [69, 0]
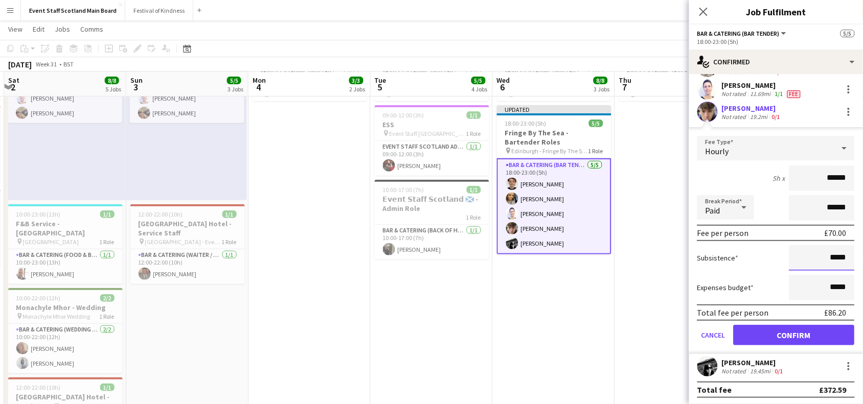
type input "*****"
click at [816, 326] on button "Confirm" at bounding box center [794, 335] width 121 height 20
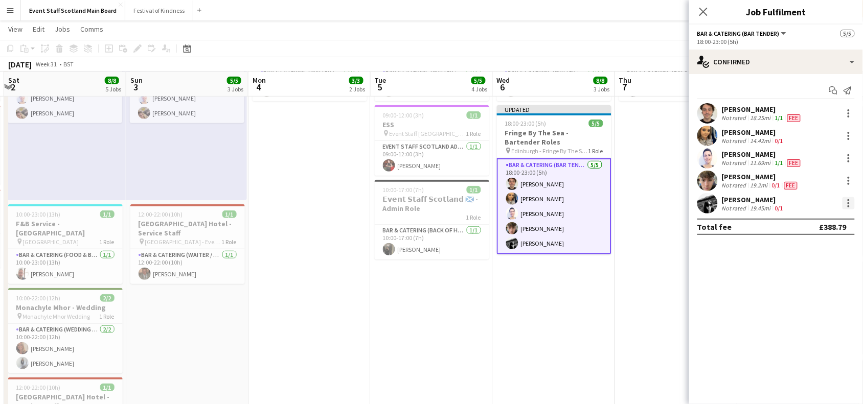
click at [845, 204] on div at bounding box center [848, 203] width 12 height 12
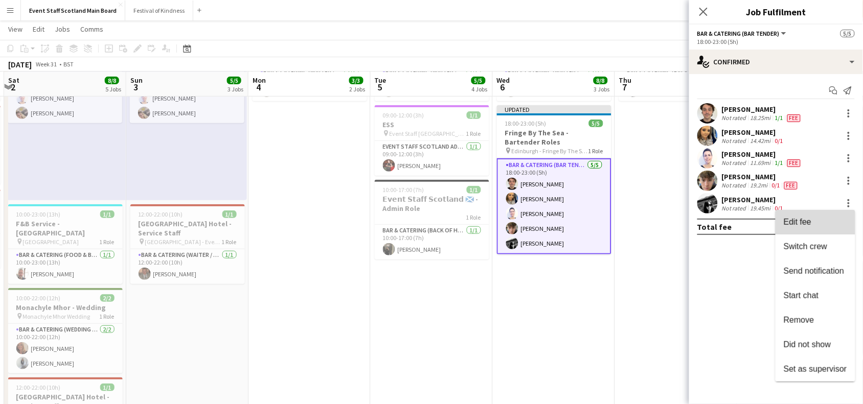
click at [821, 228] on button "Edit fee" at bounding box center [815, 222] width 80 height 25
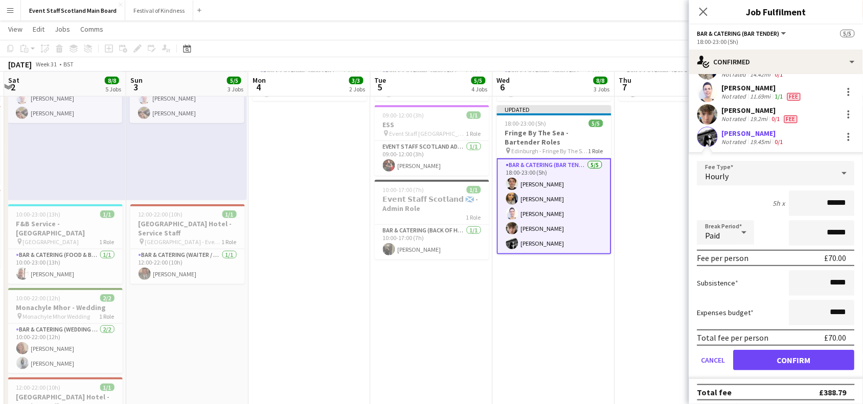
scroll to position [69, 0]
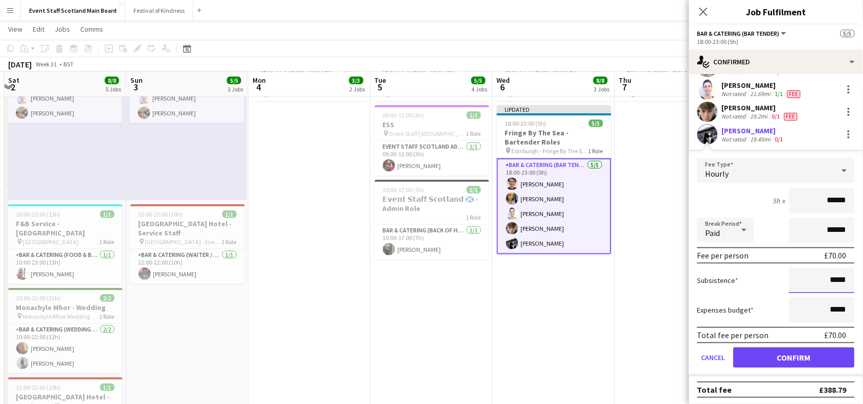
drag, startPoint x: 823, startPoint y: 280, endPoint x: 872, endPoint y: 280, distance: 49.1
click at [863, 280] on html "Menu Boards Boards Boards All jobs Status Workforce Workforce My Workforce Recr…" at bounding box center [431, 222] width 863 height 693
type input "****"
click at [821, 354] on button "Confirm" at bounding box center [794, 358] width 121 height 20
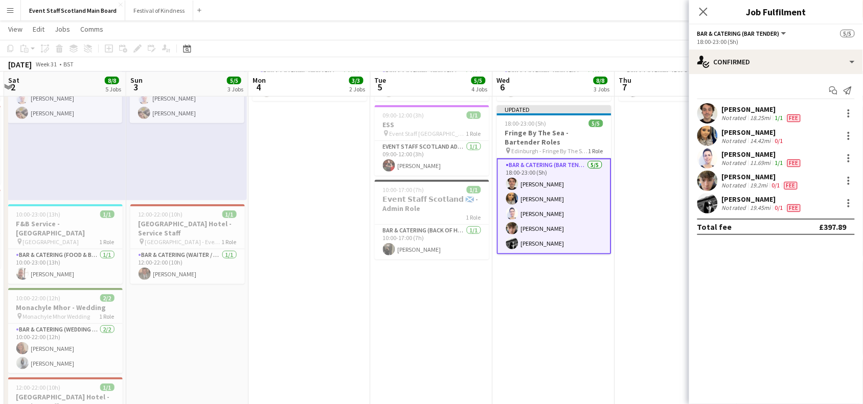
scroll to position [0, 0]
click at [693, 8] on div "Close pop-in" at bounding box center [703, 12] width 29 height 24
click at [700, 12] on icon "Close pop-in" at bounding box center [703, 12] width 10 height 10
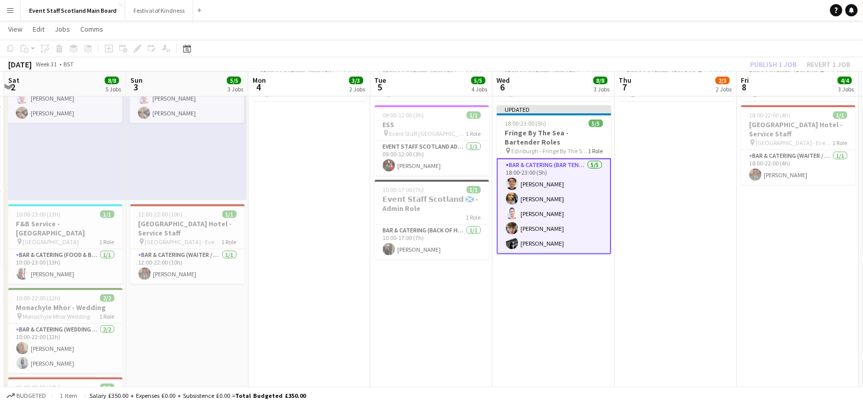
click at [692, 147] on app-date-cell "10:00-17:00 (7h) 1/1 𝗘𝘃𝗲𝗻𝘁 𝗦𝘁𝗮𝗳𝗳 𝗦𝗰𝗼𝘁𝗹𝗮𝗻𝗱 🏴󠁧󠁢󠁳󠁣󠁴󠁿 - Admin Role 1 Role Bar & Cat…" at bounding box center [676, 271] width 122 height 561
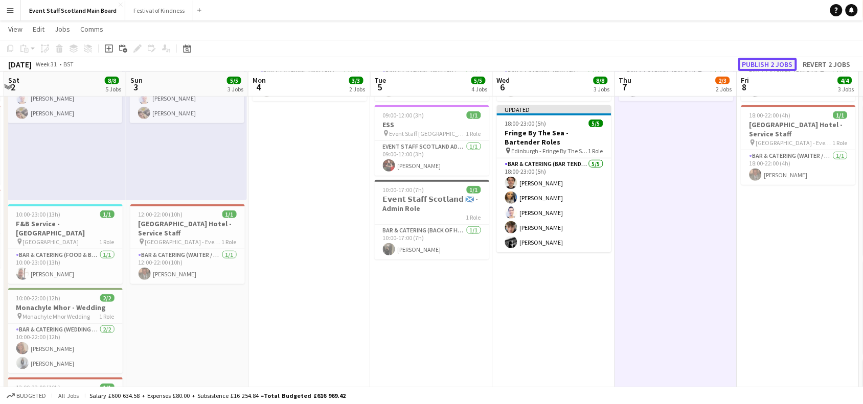
click at [767, 64] on button "Publish 2 jobs" at bounding box center [767, 64] width 59 height 13
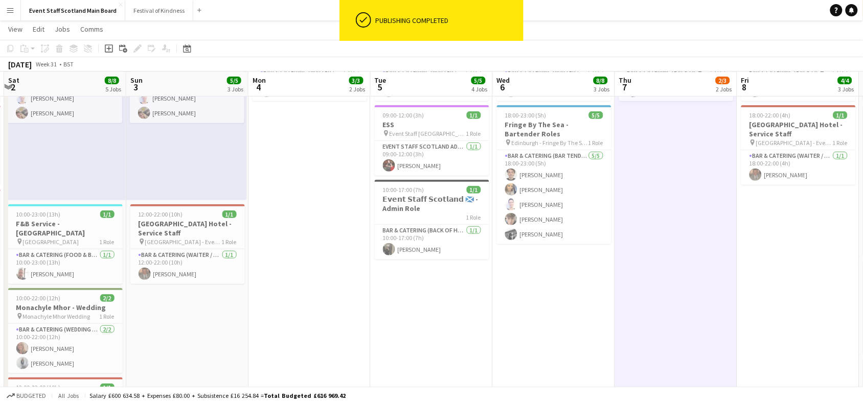
click at [13, 9] on app-icon "Menu" at bounding box center [10, 10] width 8 height 8
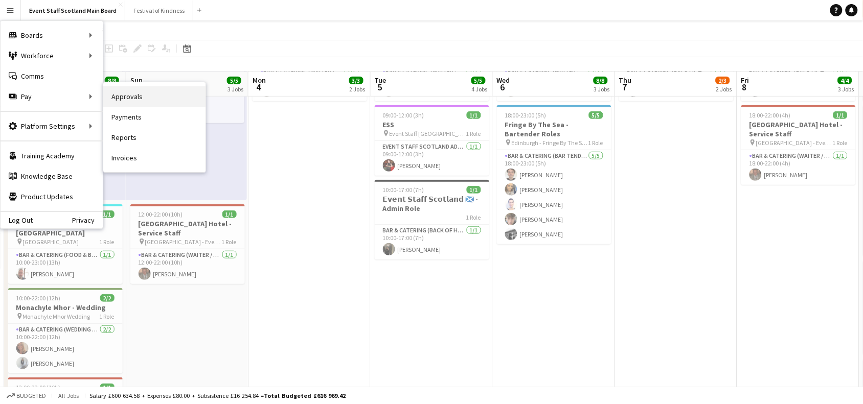
click at [122, 95] on link "Approvals" at bounding box center [154, 96] width 102 height 20
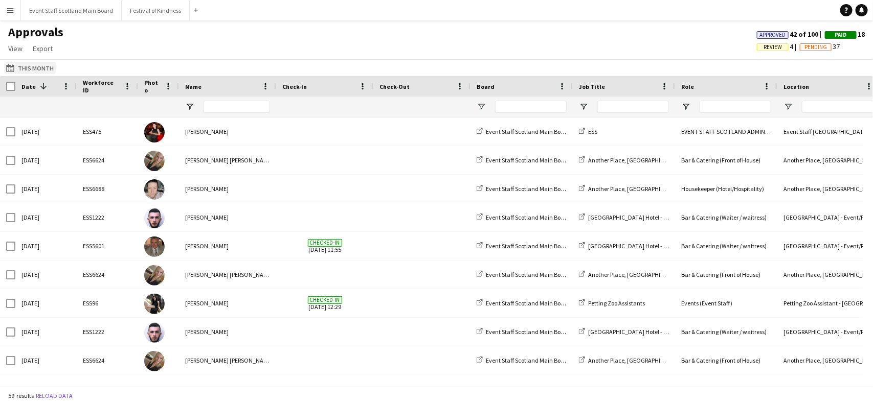
click at [41, 66] on button "This Month This Month" at bounding box center [30, 68] width 52 height 12
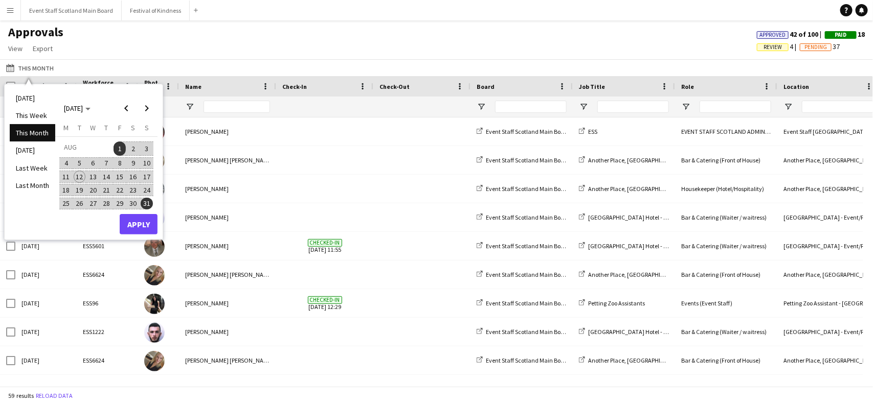
click at [67, 164] on span "4" at bounding box center [66, 163] width 12 height 12
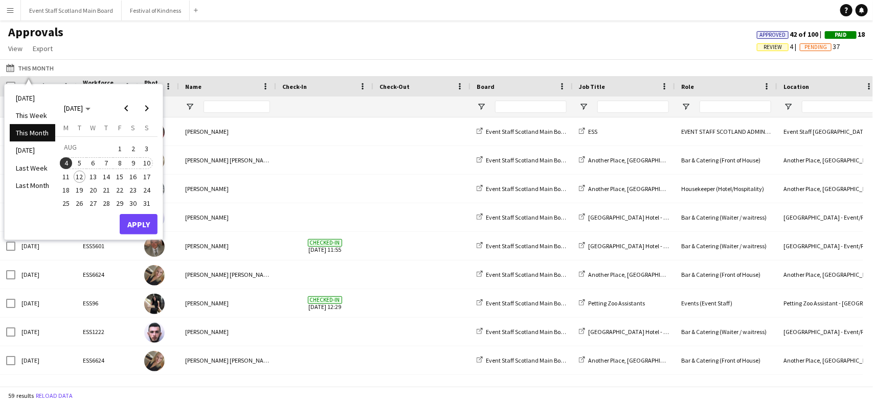
click at [144, 165] on span "10" at bounding box center [147, 163] width 12 height 12
click at [143, 229] on button "Apply" at bounding box center [139, 224] width 38 height 20
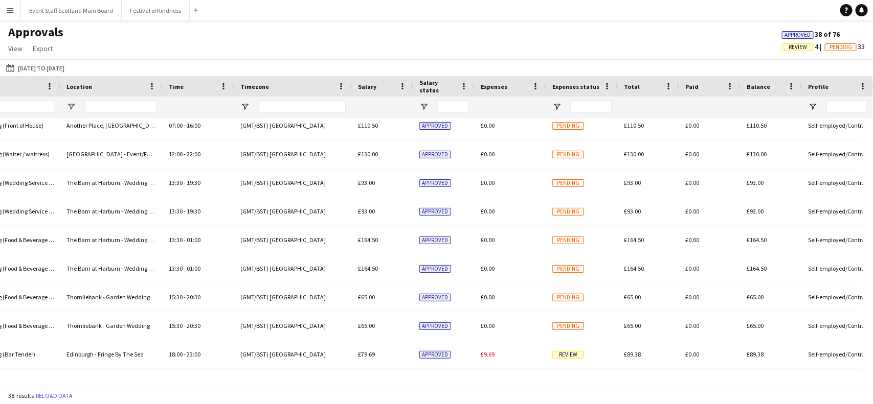
scroll to position [135, 0]
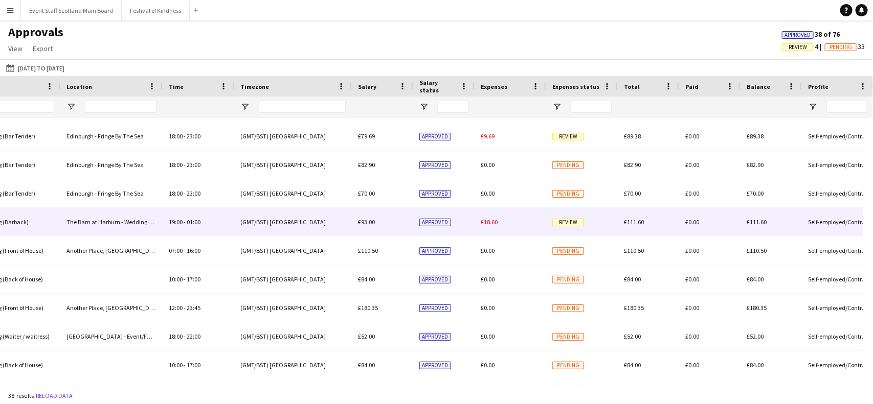
click at [492, 218] on span "£18.60" at bounding box center [489, 222] width 17 height 8
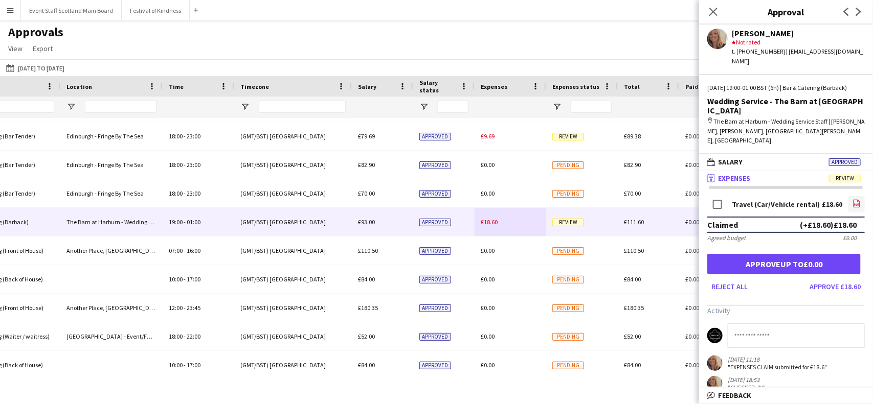
click at [856, 199] on icon "file-image" at bounding box center [856, 203] width 8 height 8
click at [834, 279] on button "Approve £18.60" at bounding box center [834, 287] width 59 height 16
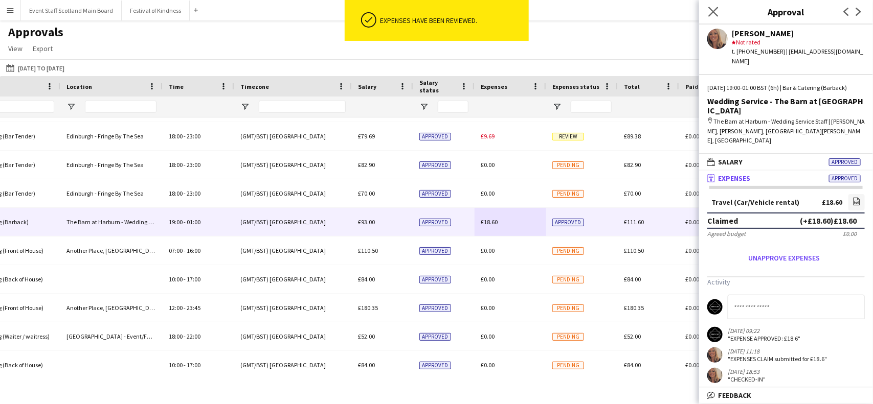
click at [714, 7] on icon "Close pop-in" at bounding box center [713, 12] width 10 height 10
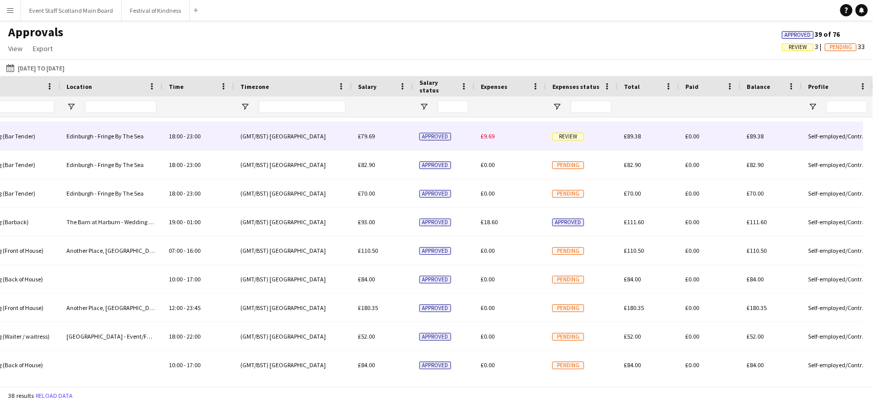
click at [520, 136] on div "£9.69" at bounding box center [510, 136] width 72 height 28
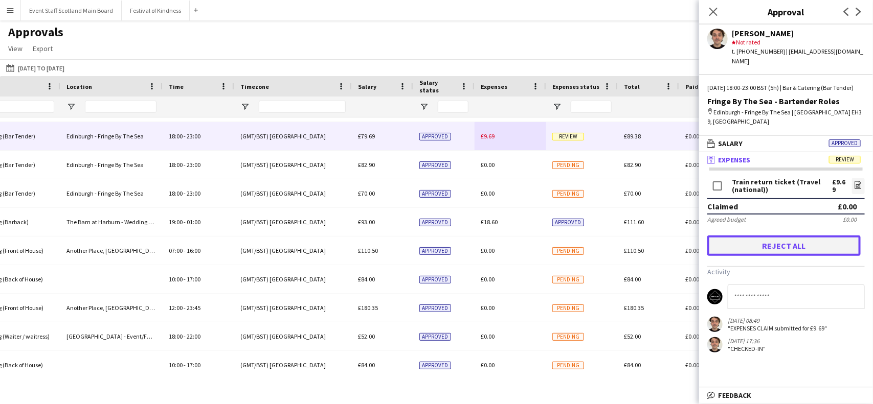
click at [796, 236] on button "Reject all" at bounding box center [783, 246] width 153 height 20
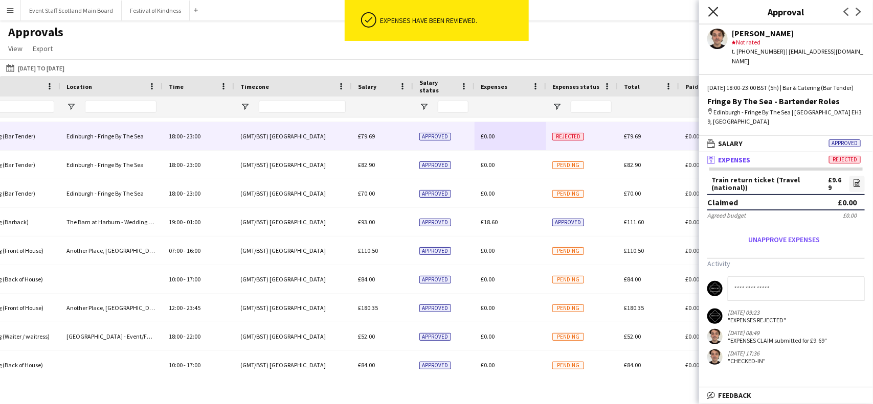
click at [709, 12] on icon "Close pop-in" at bounding box center [713, 12] width 10 height 10
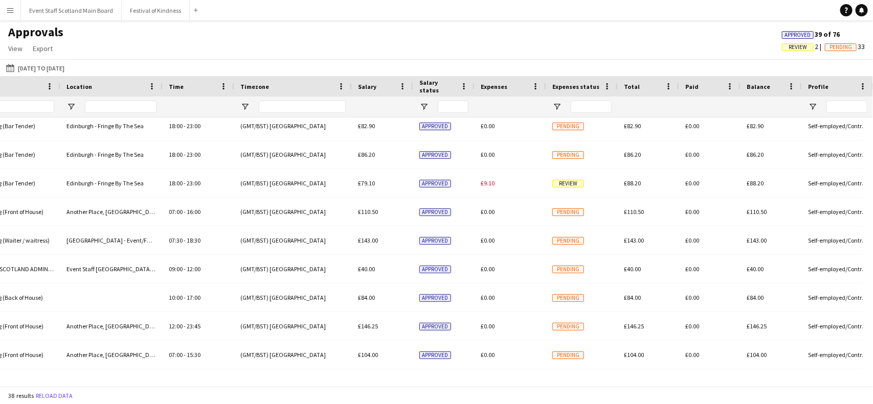
scroll to position [758, 0]
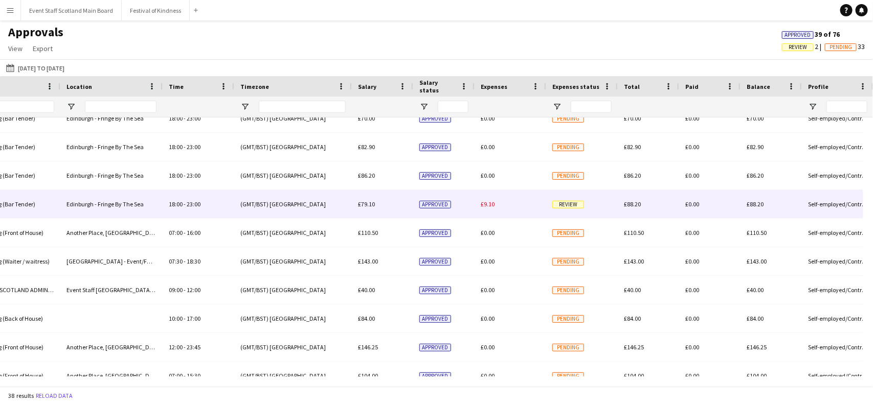
click at [511, 206] on div "£9.10" at bounding box center [510, 204] width 72 height 28
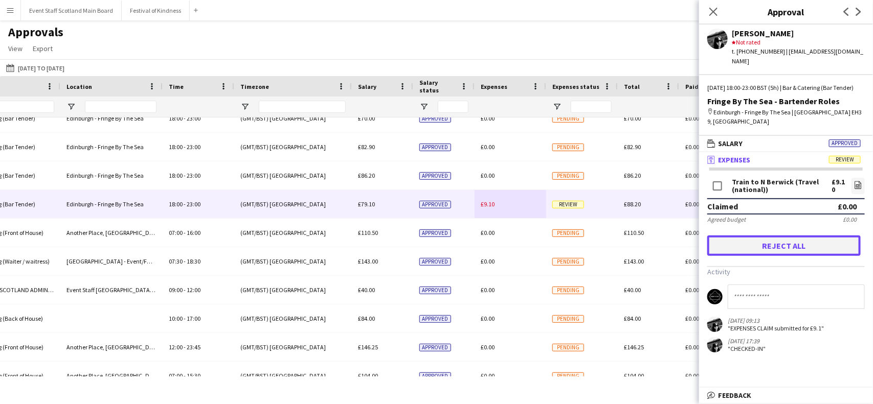
click at [762, 236] on button "Reject all" at bounding box center [783, 246] width 153 height 20
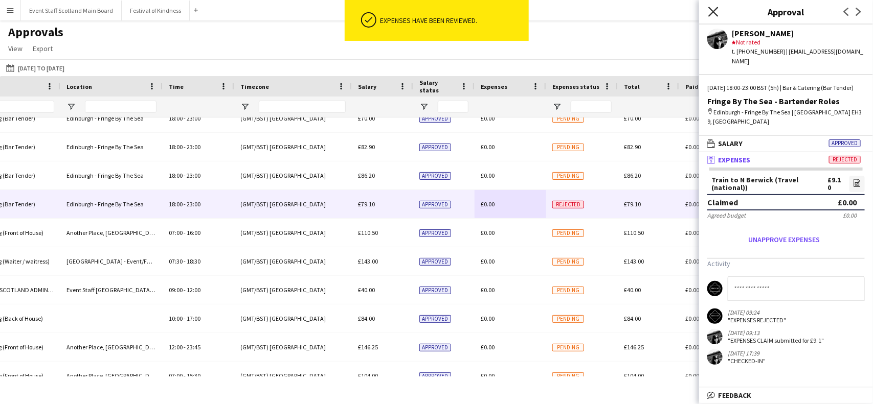
click at [714, 8] on icon "Close pop-in" at bounding box center [713, 12] width 10 height 10
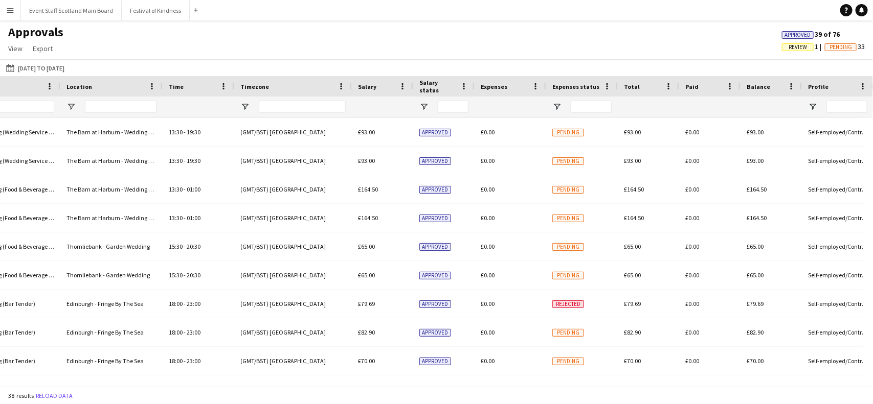
scroll to position [0, 0]
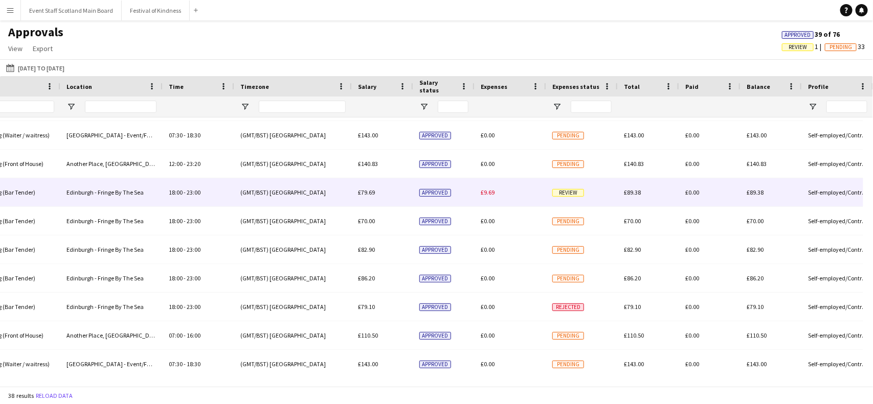
click at [508, 195] on div "£9.69" at bounding box center [510, 192] width 72 height 28
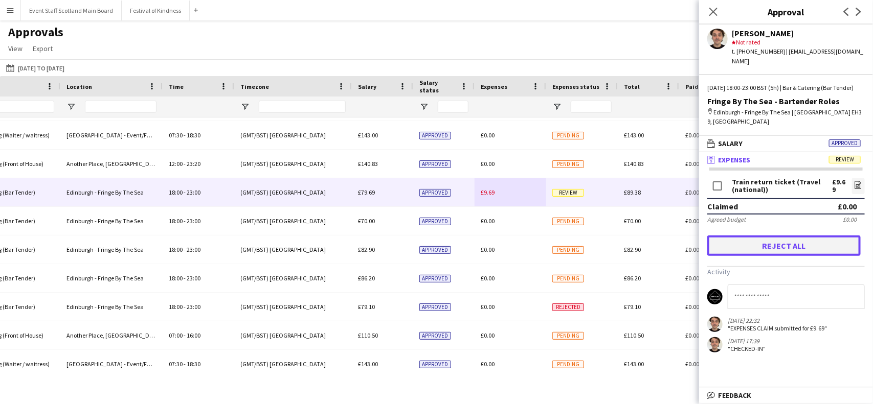
click at [786, 240] on button "Reject all" at bounding box center [783, 246] width 153 height 20
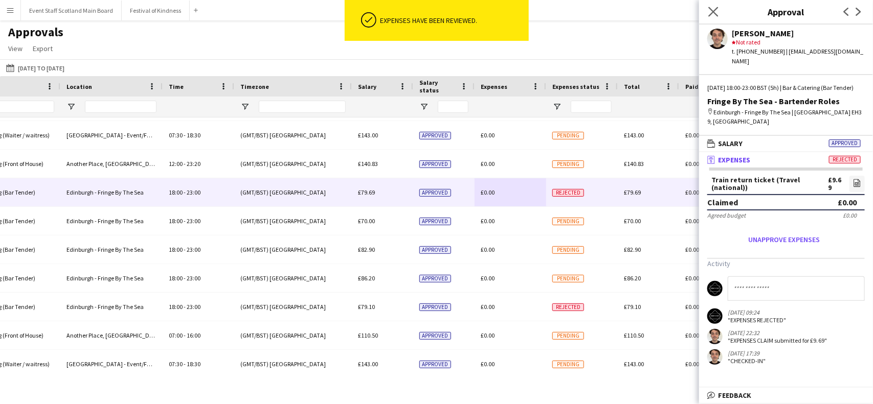
click at [716, 18] on app-icon "Close pop-in" at bounding box center [713, 12] width 15 height 15
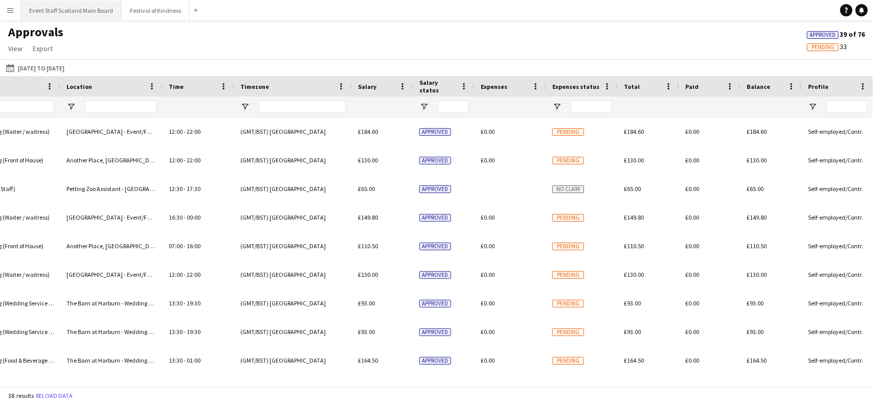
click at [79, 2] on button "Event Staff Scotland Main Board Close" at bounding box center [71, 11] width 101 height 20
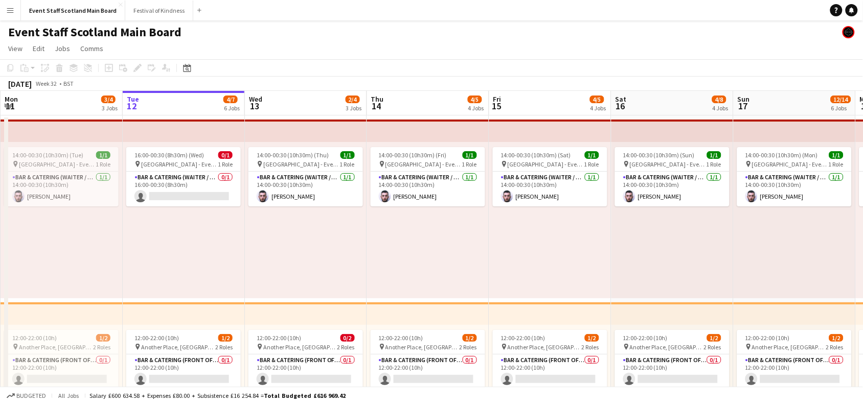
click at [11, 128] on app-top-bar at bounding box center [62, 131] width 122 height 22
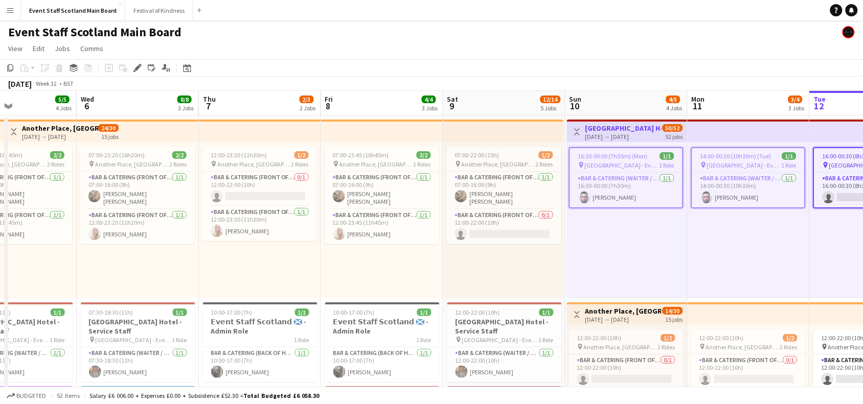
drag, startPoint x: 90, startPoint y: 254, endPoint x: 777, endPoint y: 264, distance: 687.1
click at [579, 128] on app-icon "Toggle View" at bounding box center [577, 131] width 7 height 7
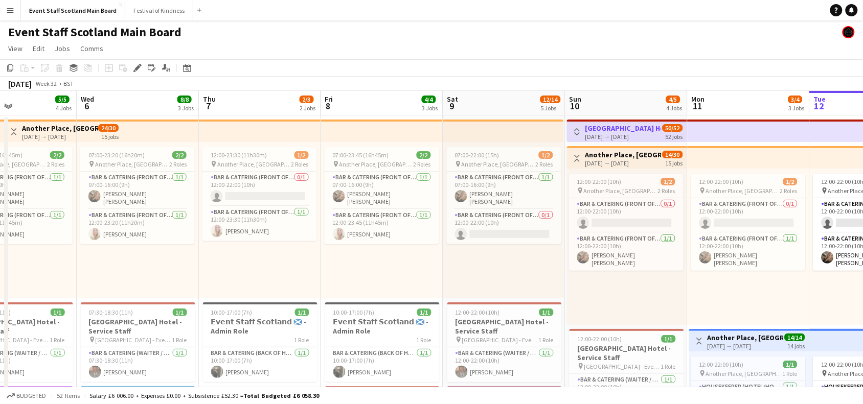
click at [578, 155] on app-icon "Toggle View" at bounding box center [577, 158] width 7 height 7
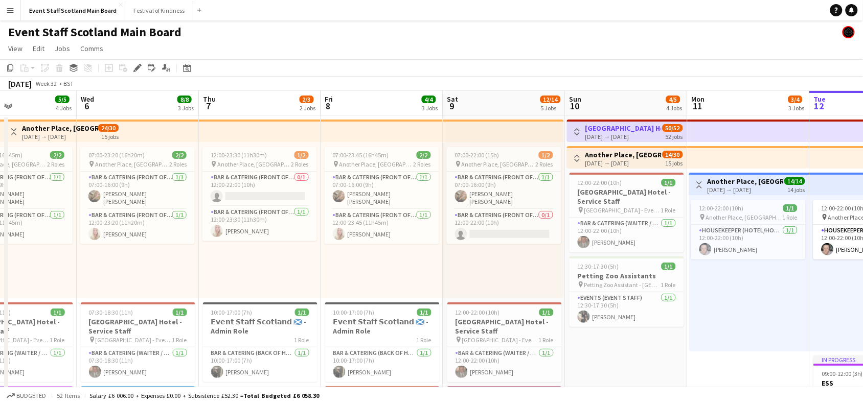
click at [701, 182] on app-icon "Toggle View" at bounding box center [699, 184] width 7 height 7
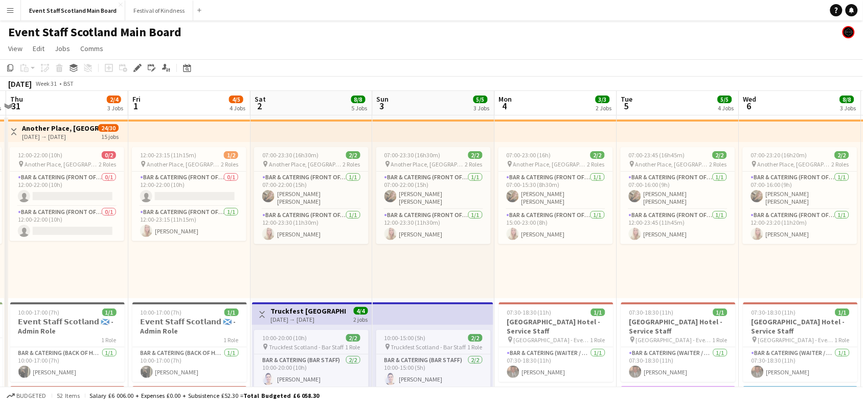
drag, startPoint x: 199, startPoint y: 326, endPoint x: 872, endPoint y: 313, distance: 672.9
click at [264, 311] on app-icon "Toggle View" at bounding box center [262, 314] width 7 height 7
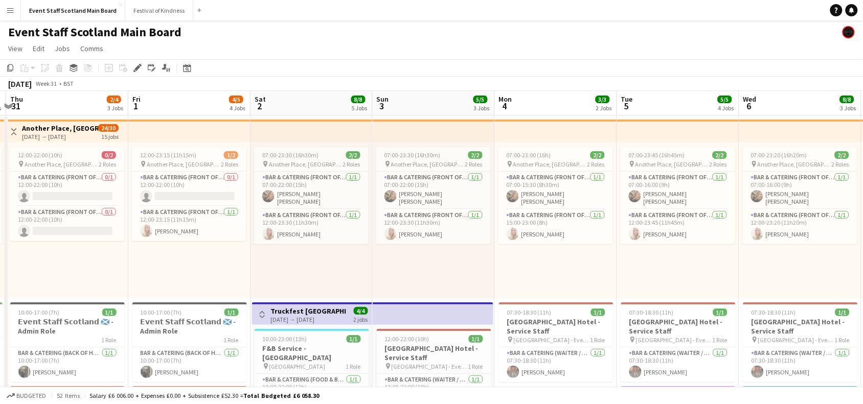
click at [17, 126] on button "Toggle View" at bounding box center [14, 132] width 12 height 12
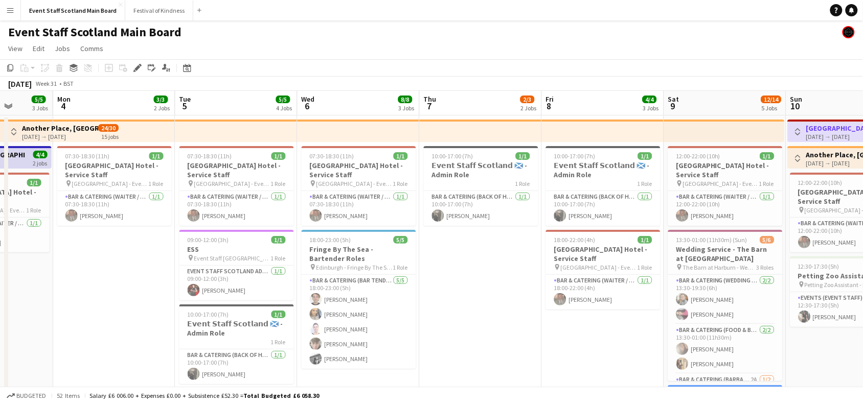
scroll to position [0, 466]
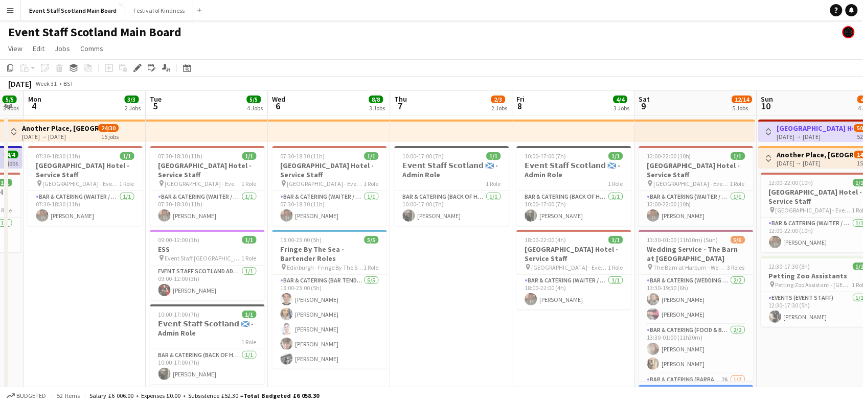
drag, startPoint x: 558, startPoint y: 317, endPoint x: 86, endPoint y: 254, distance: 476.1
click at [86, 254] on app-calendar-viewport "Thu 31 2/4 3 Jobs Fri 1 4/5 4 Jobs Sat 2 8/8 5 Jobs Sun 3 5/5 3 Jobs Mon 4 3/3 …" at bounding box center [431, 384] width 863 height 586
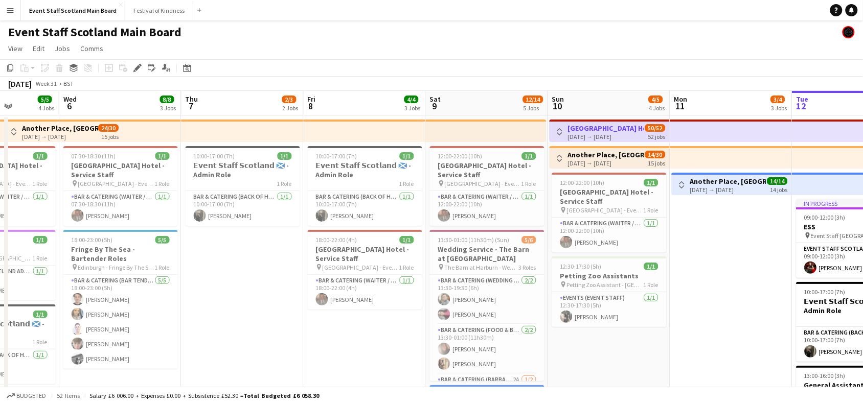
scroll to position [0, 433]
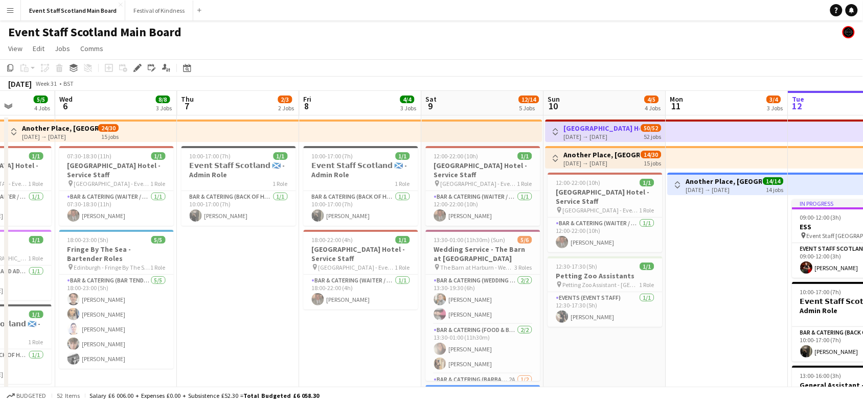
drag, startPoint x: 816, startPoint y: 351, endPoint x: 604, endPoint y: 336, distance: 213.2
click at [604, 336] on app-calendar-viewport "Sat 2 8/8 5 Jobs Sun 3 5/5 3 Jobs Mon 4 3/3 2 Jobs Tue 5 5/5 4 Jobs Wed 6 8/8 3…" at bounding box center [431, 384] width 863 height 586
click at [472, 341] on app-card-role "Bar & Catering (Food & Beverage Service) [DATE] 13:30-01:00 (11h30m) [PERSON_NA…" at bounding box center [483, 344] width 115 height 50
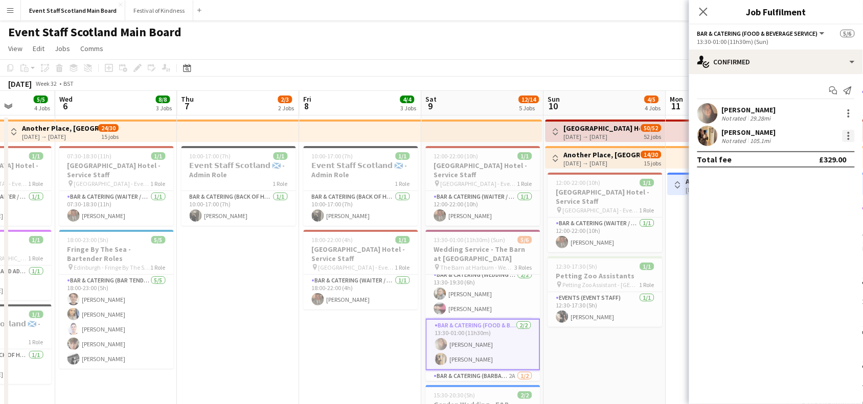
click at [847, 138] on div at bounding box center [848, 136] width 12 height 12
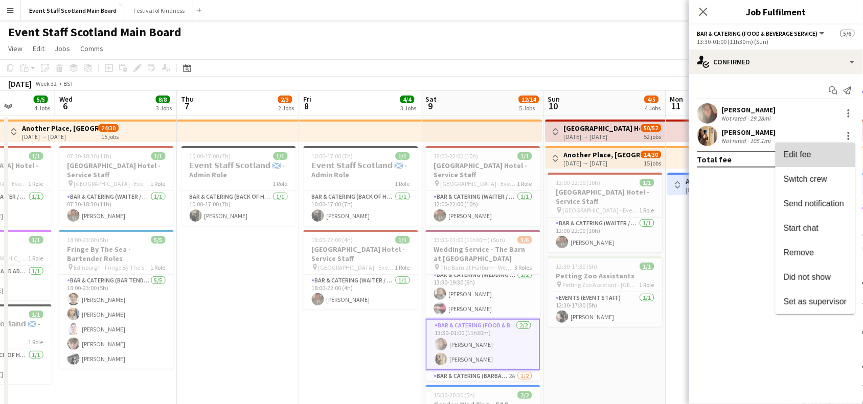
click at [806, 160] on button "Edit fee" at bounding box center [815, 155] width 80 height 25
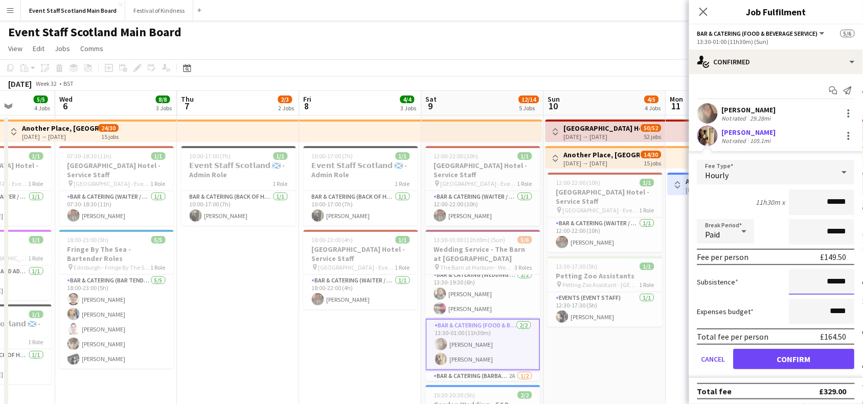
click at [823, 280] on input "******" at bounding box center [821, 282] width 65 height 26
click at [834, 281] on input "*******" at bounding box center [821, 282] width 65 height 26
type input "*******"
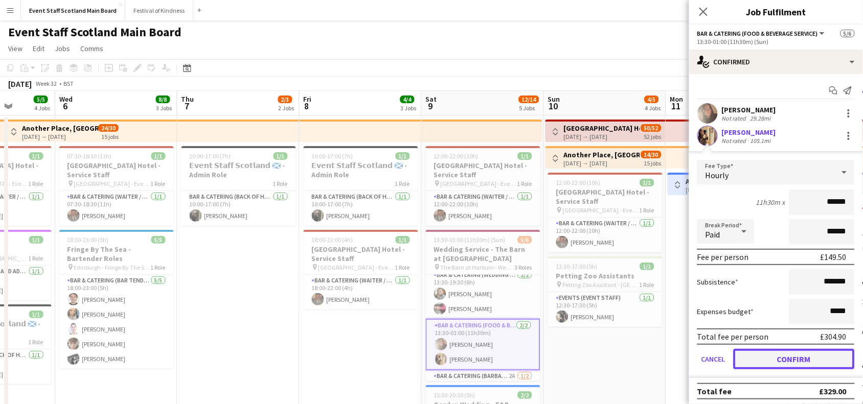
click at [824, 353] on button "Confirm" at bounding box center [794, 359] width 121 height 20
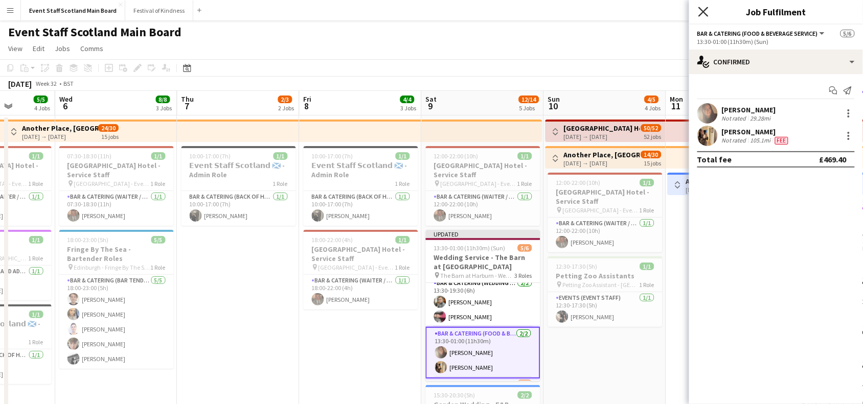
click at [702, 11] on icon at bounding box center [703, 12] width 10 height 10
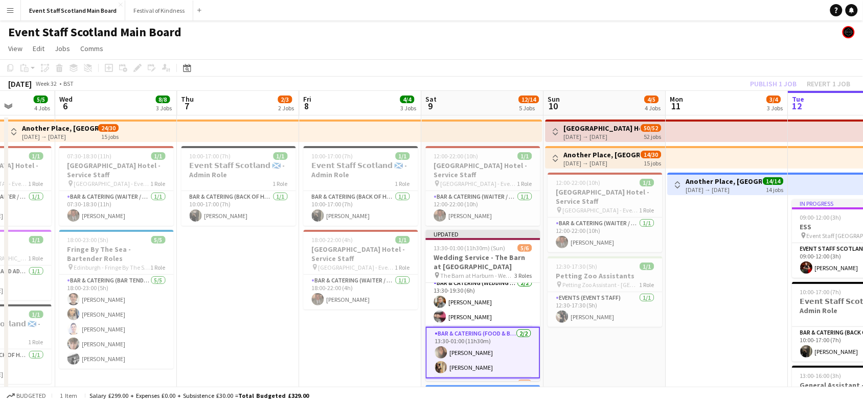
click at [794, 85] on div "Publish 1 job Revert 1 job" at bounding box center [800, 83] width 125 height 13
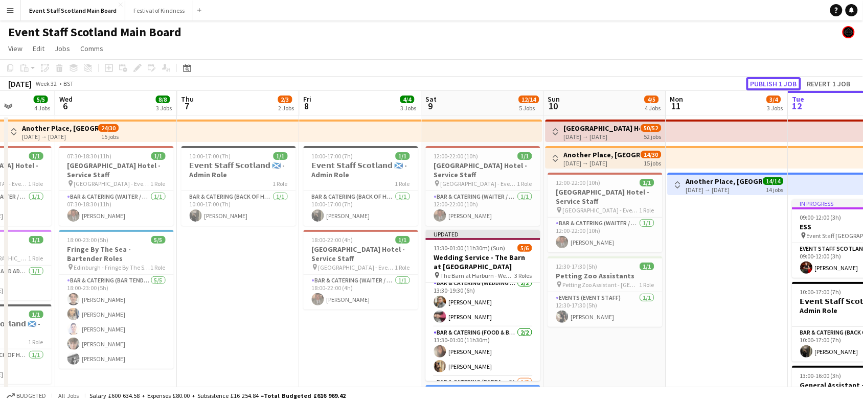
click at [794, 85] on button "Publish 1 job" at bounding box center [773, 83] width 55 height 13
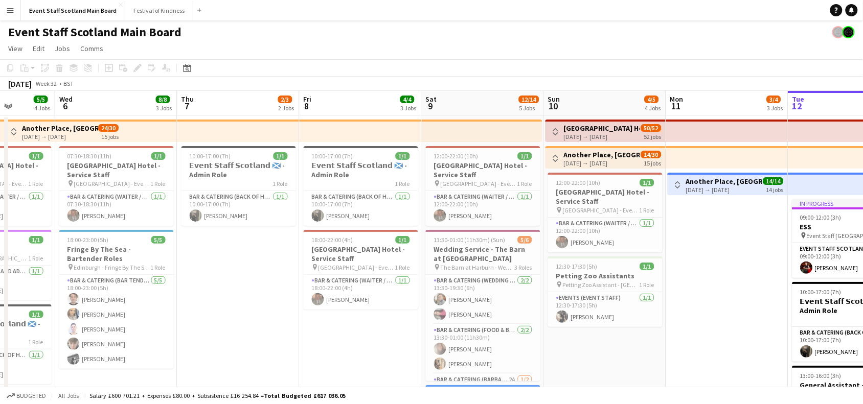
click at [557, 155] on app-icon "Toggle View" at bounding box center [555, 158] width 7 height 7
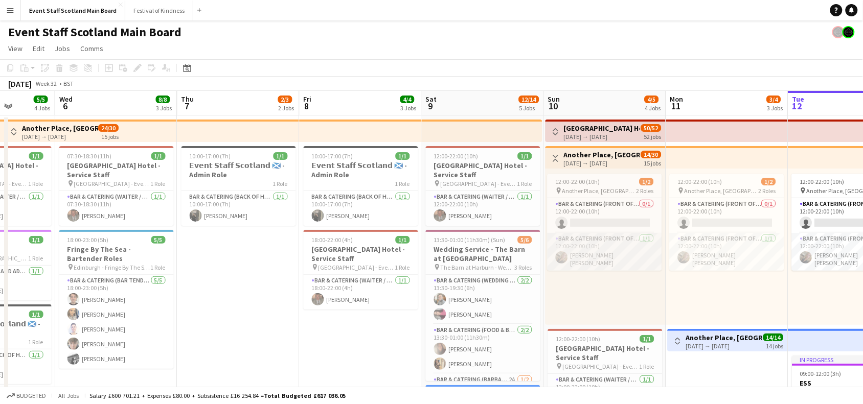
click at [597, 254] on app-card-role "Bar & Catering (Front of House) [DATE] 12:00-22:00 (10h) [PERSON_NAME] [PERSON_…" at bounding box center [604, 252] width 115 height 38
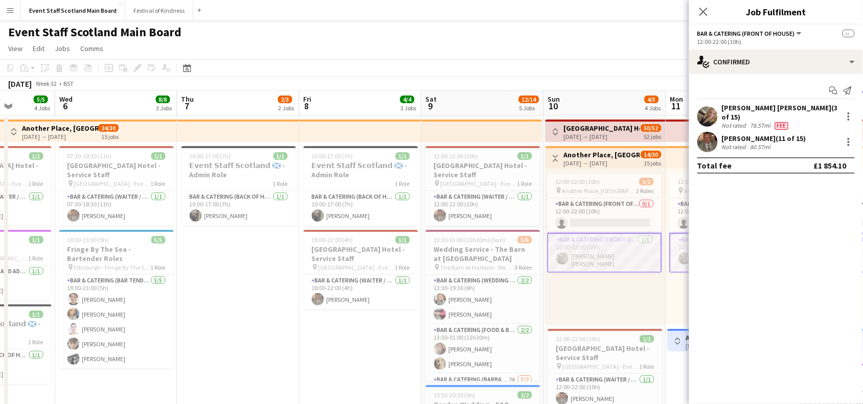
click at [597, 254] on app-card-role "Bar & Catering (Front of House) [DATE] 12:00-22:00 (10h) [PERSON_NAME] [PERSON_…" at bounding box center [604, 253] width 115 height 40
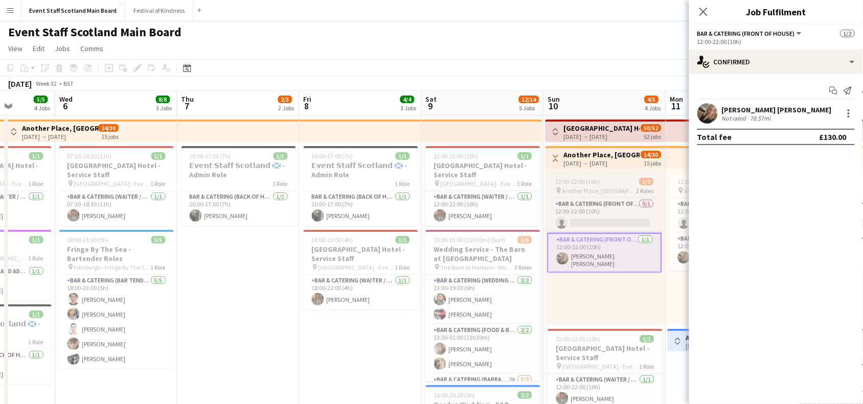
click at [607, 184] on div "12:00-22:00 (10h) 1/2" at bounding box center [604, 182] width 115 height 8
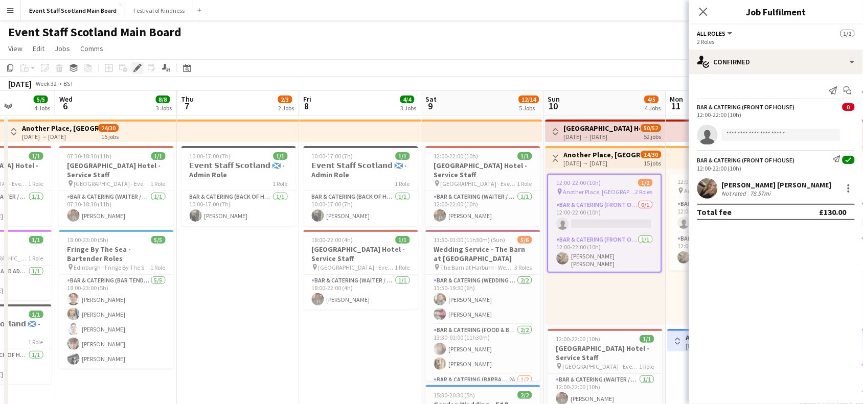
click at [139, 67] on icon at bounding box center [137, 68] width 6 height 6
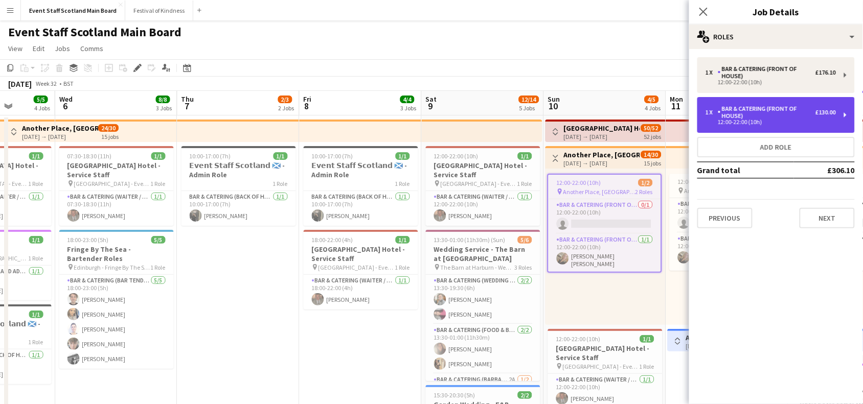
click at [826, 116] on div "£130.00" at bounding box center [825, 112] width 20 height 7
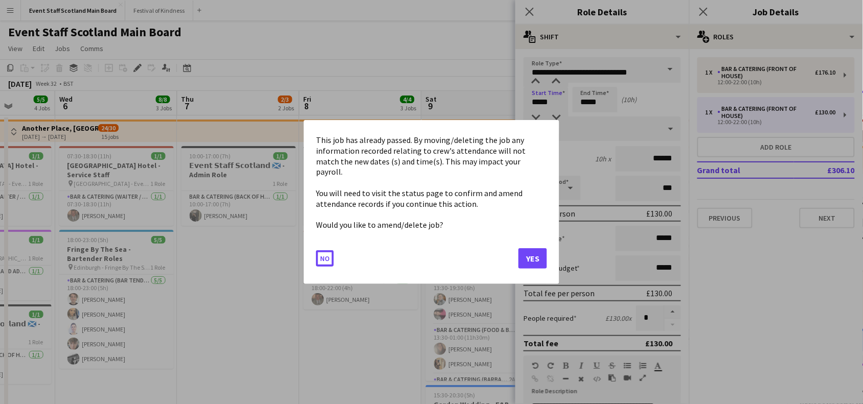
click at [538, 103] on body "Menu Boards Boards Boards All jobs Status Workforce Workforce My Workforce Recr…" at bounding box center [431, 379] width 863 height 759
click at [536, 249] on button "Yes" at bounding box center [532, 258] width 29 height 20
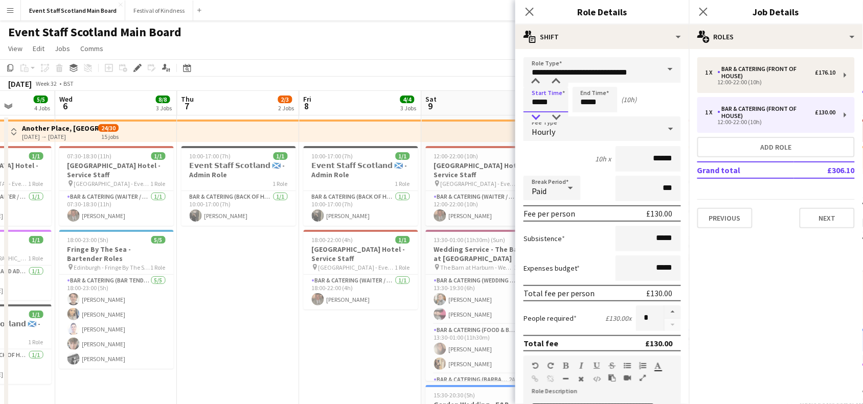
click at [535, 113] on div at bounding box center [536, 117] width 20 height 10
type input "*****"
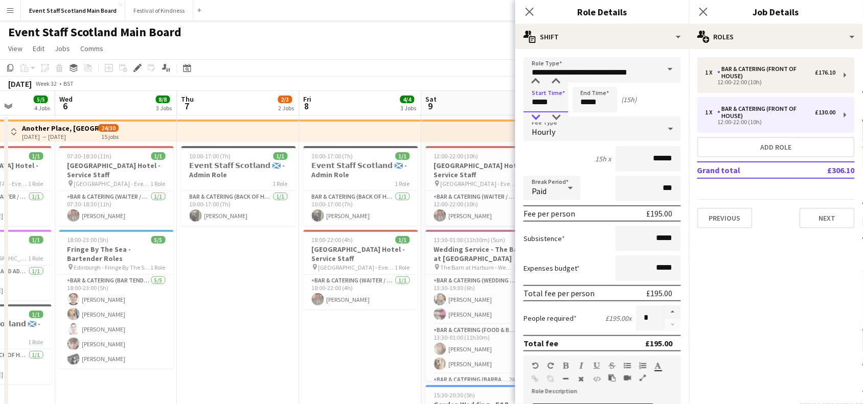
click at [535, 113] on div at bounding box center [536, 117] width 20 height 10
click at [587, 101] on input "*****" at bounding box center [595, 100] width 45 height 26
click at [588, 115] on div at bounding box center [585, 117] width 20 height 10
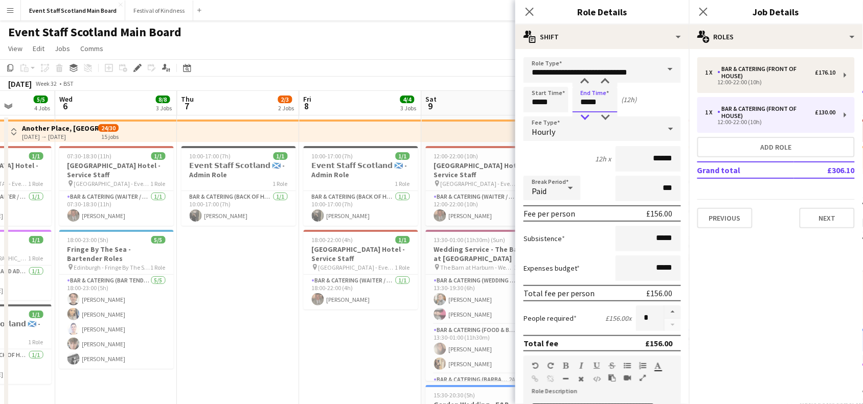
click at [588, 115] on div at bounding box center [585, 117] width 20 height 10
type input "*****"
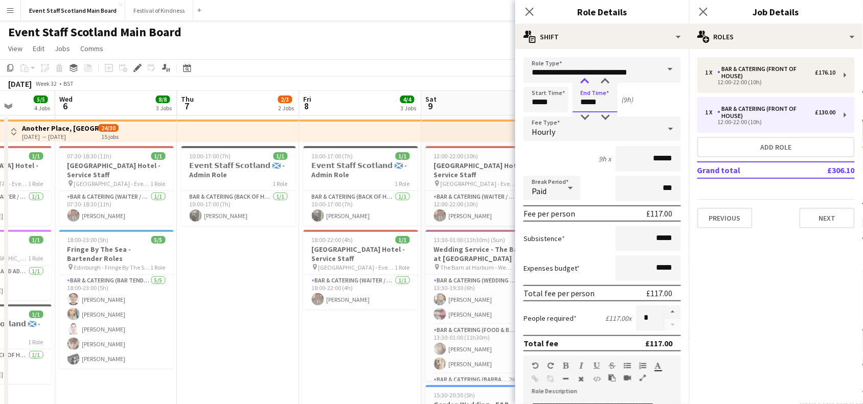
click at [588, 80] on div at bounding box center [585, 82] width 20 height 10
click at [573, 178] on icon at bounding box center [570, 188] width 12 height 20
click at [552, 238] on span "Unpaid" at bounding box center [552, 241] width 41 height 10
click at [657, 187] on input "***" at bounding box center [647, 189] width 65 height 26
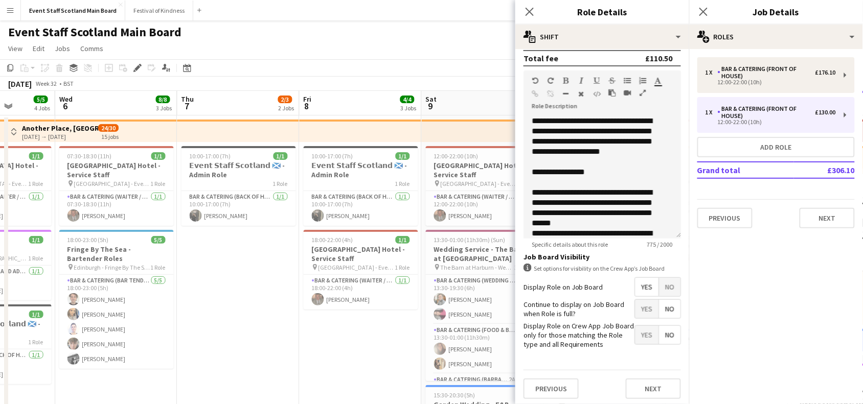
scroll to position [294, 0]
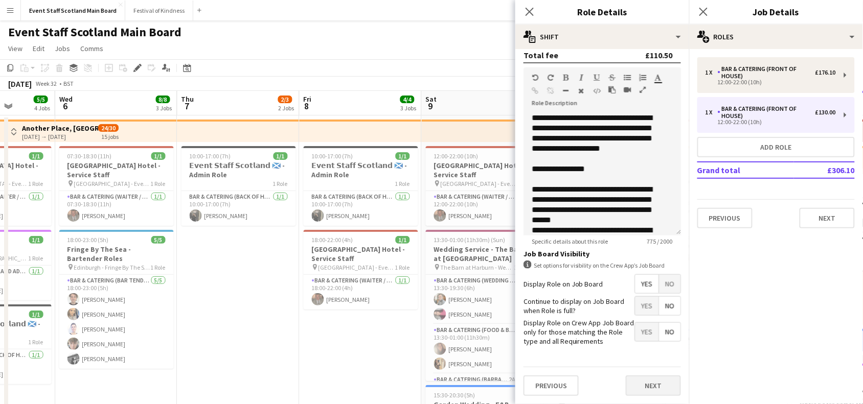
type input "****"
click at [666, 380] on button "Next" at bounding box center [653, 386] width 55 height 20
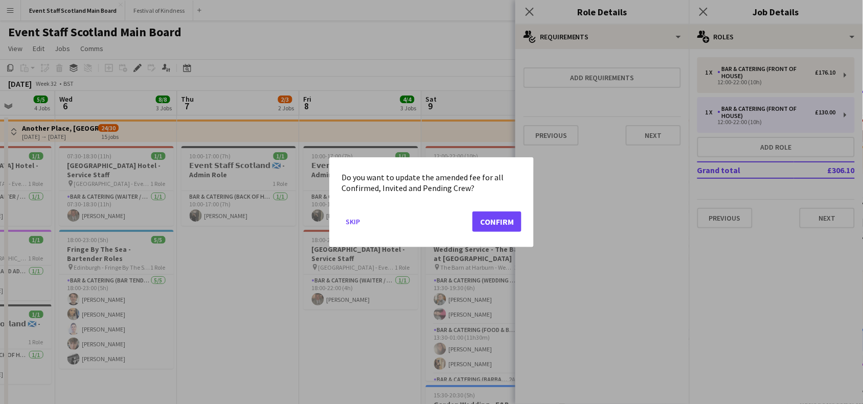
scroll to position [0, 0]
click at [504, 221] on button "Confirm" at bounding box center [496, 221] width 49 height 20
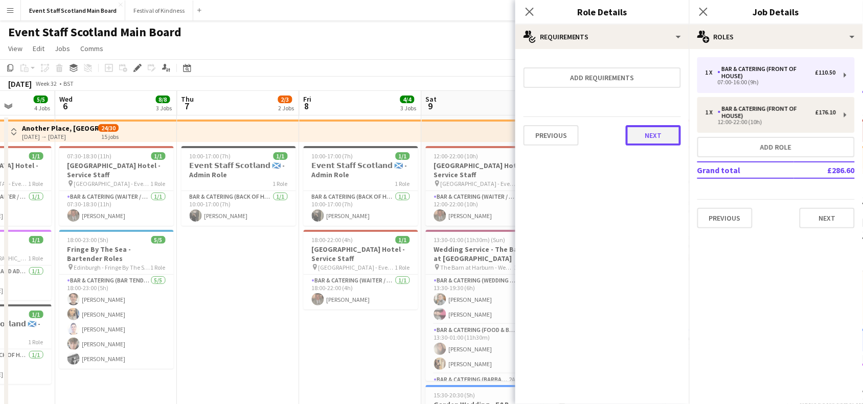
click at [666, 131] on button "Next" at bounding box center [653, 135] width 55 height 20
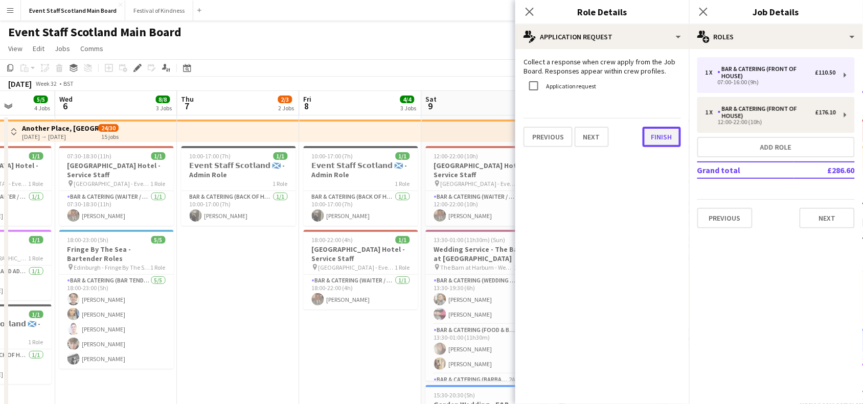
click at [666, 134] on button "Finish" at bounding box center [662, 137] width 38 height 20
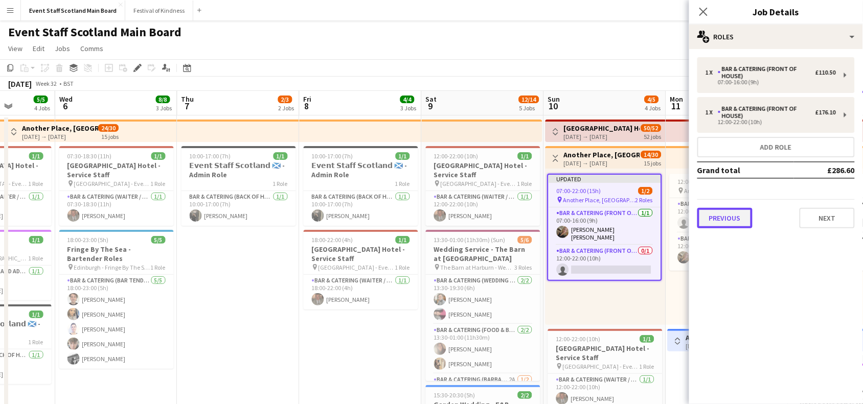
click at [725, 220] on button "Previous" at bounding box center [724, 218] width 55 height 20
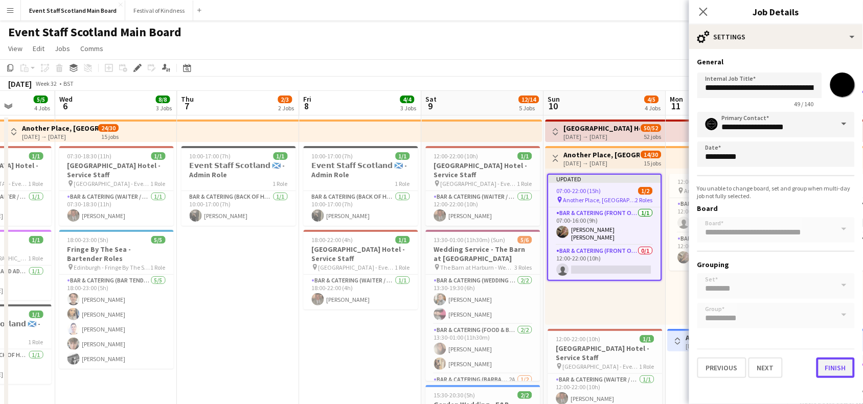
click at [837, 363] on button "Finish" at bounding box center [835, 368] width 38 height 20
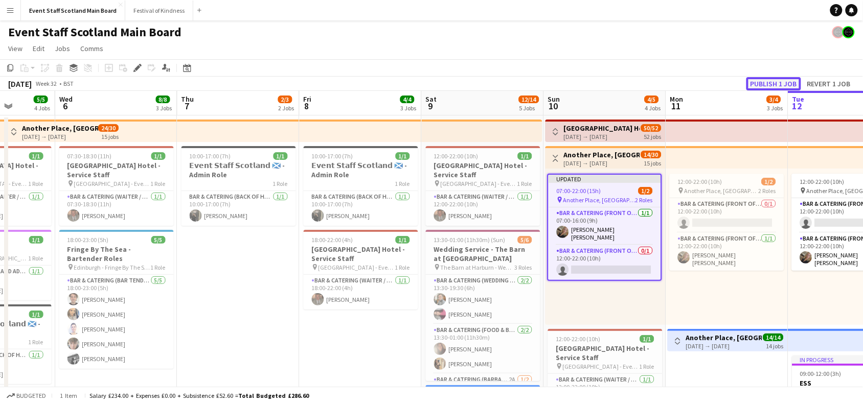
click at [763, 83] on button "Publish 1 job" at bounding box center [773, 83] width 55 height 13
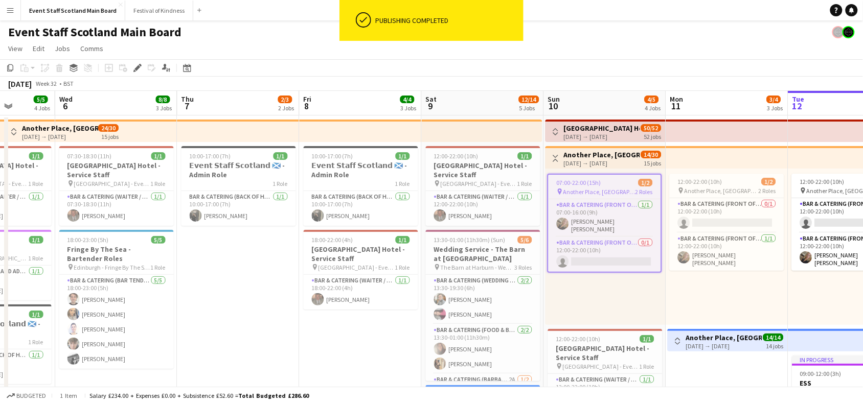
click at [557, 156] on app-icon "Toggle View" at bounding box center [555, 158] width 7 height 7
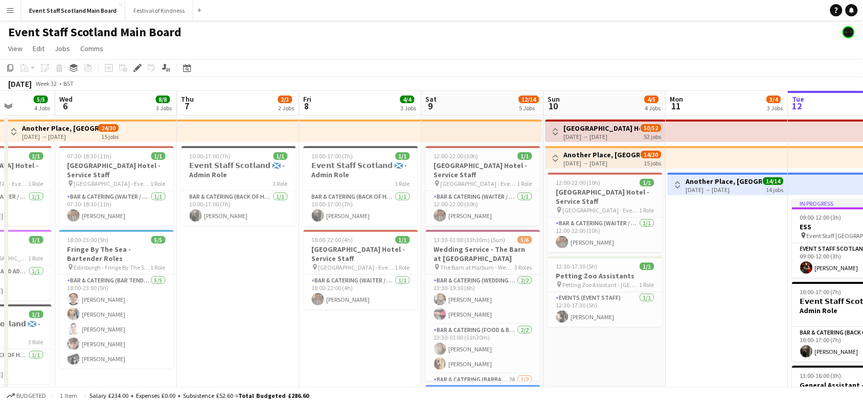
click at [552, 131] on app-icon "Toggle View" at bounding box center [555, 131] width 7 height 7
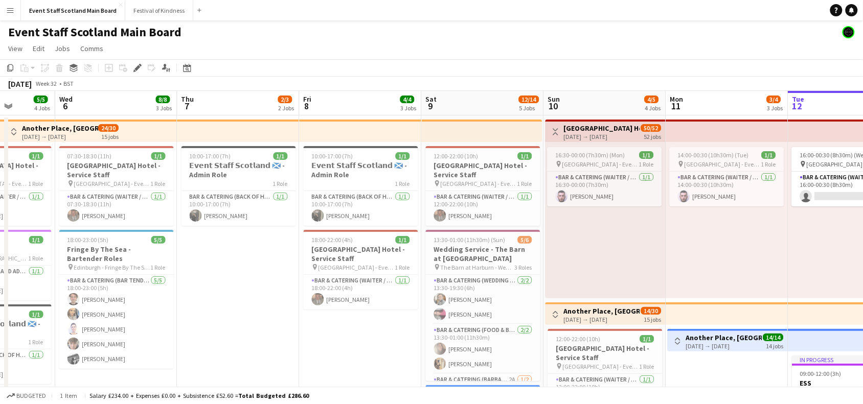
click at [552, 131] on app-icon "Toggle View" at bounding box center [555, 131] width 7 height 7
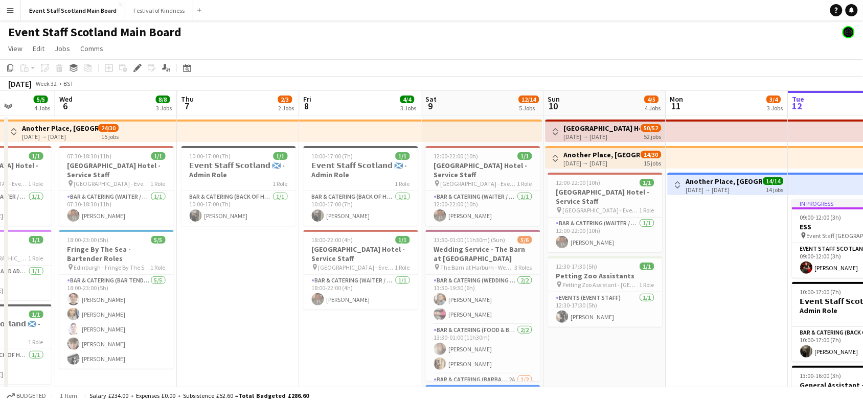
click at [699, 245] on app-date-cell "Toggle View Another Place, [GEOGRAPHIC_DATA] - Front of House [DATE] → [DATE] 1…" at bounding box center [727, 396] width 122 height 561
